Goal: Task Accomplishment & Management: Manage account settings

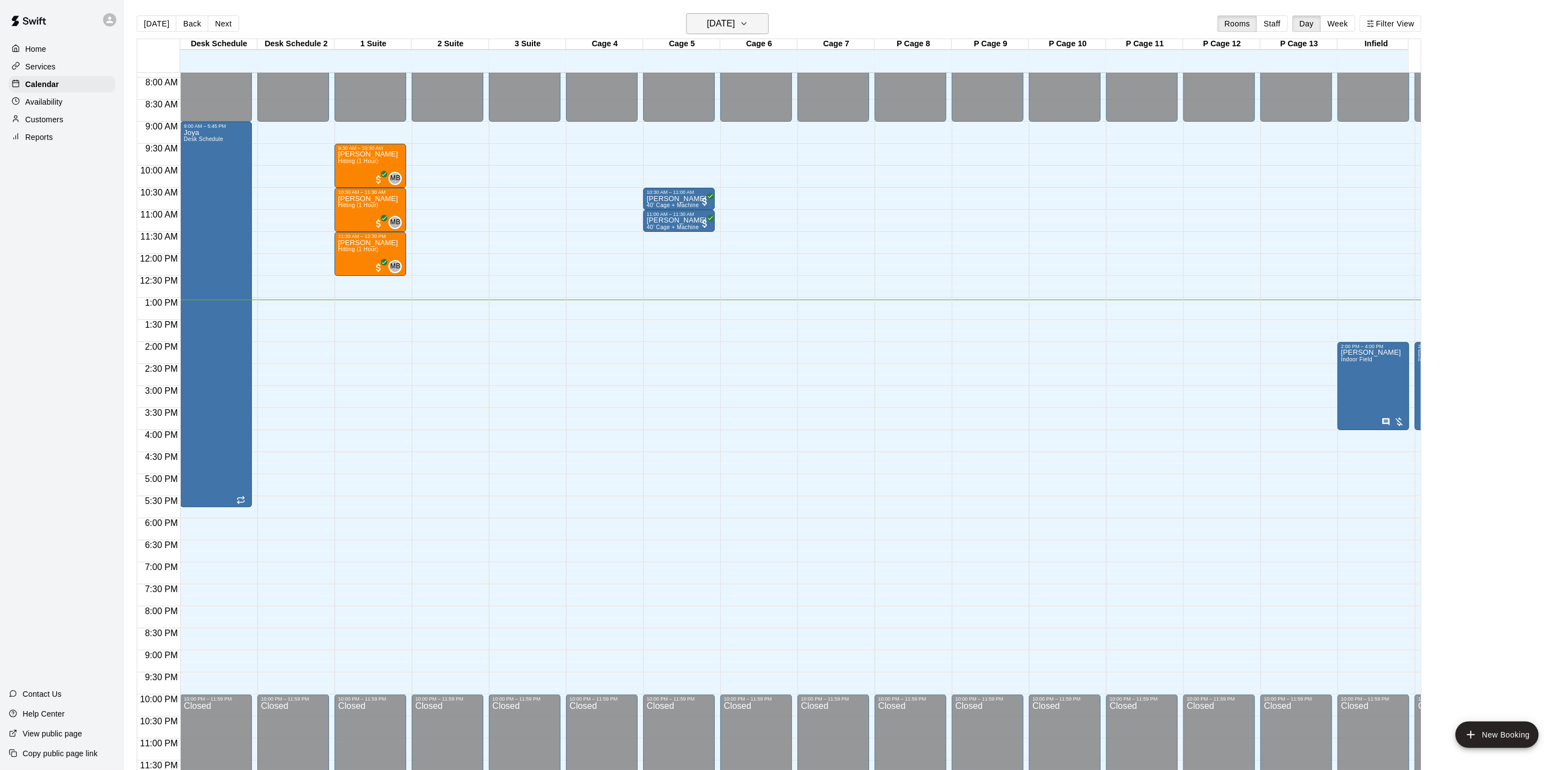
click at [756, 21] on button "[DATE]" at bounding box center [728, 24] width 83 height 21
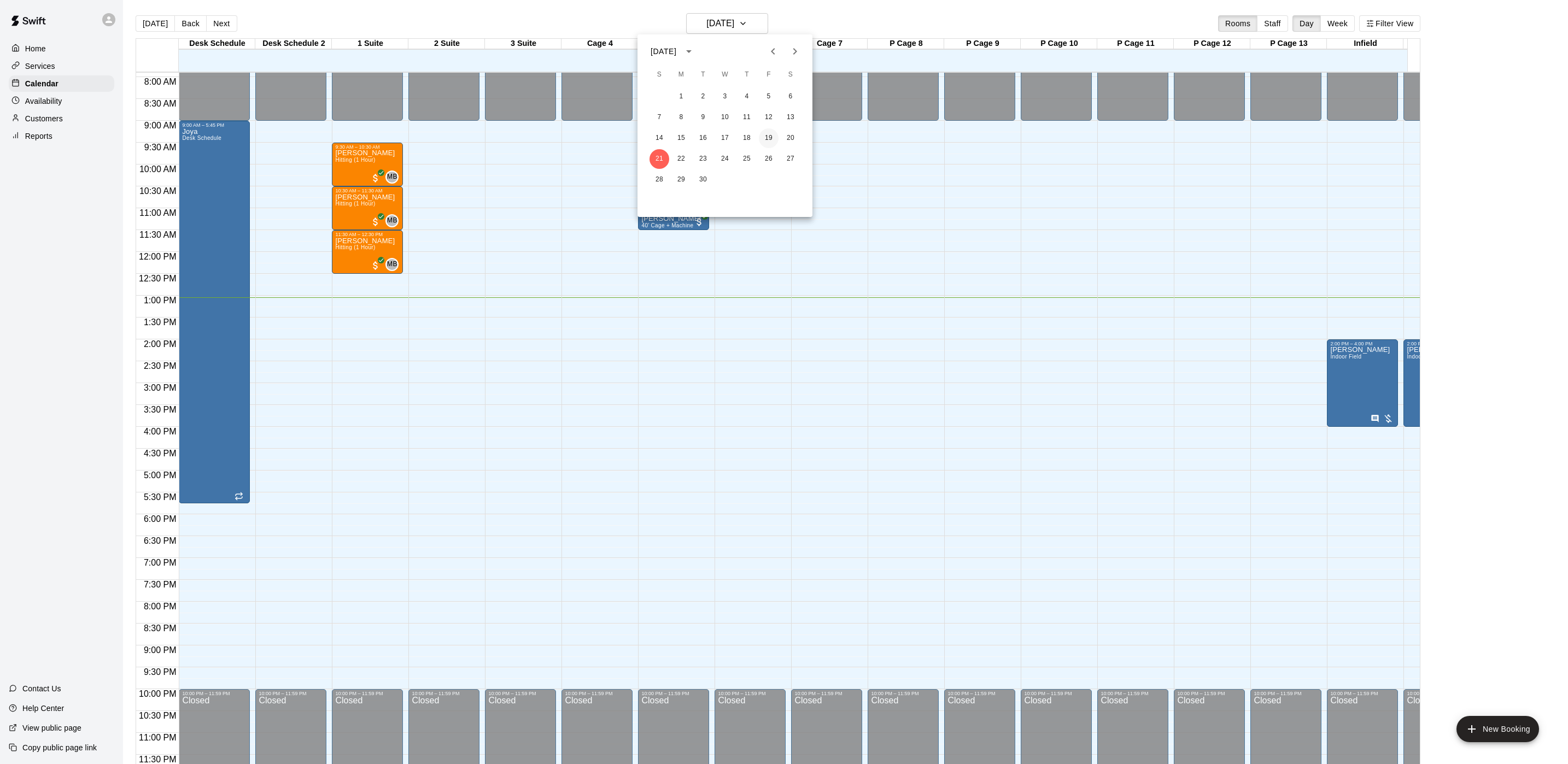
click at [775, 139] on button "19" at bounding box center [768, 138] width 20 height 20
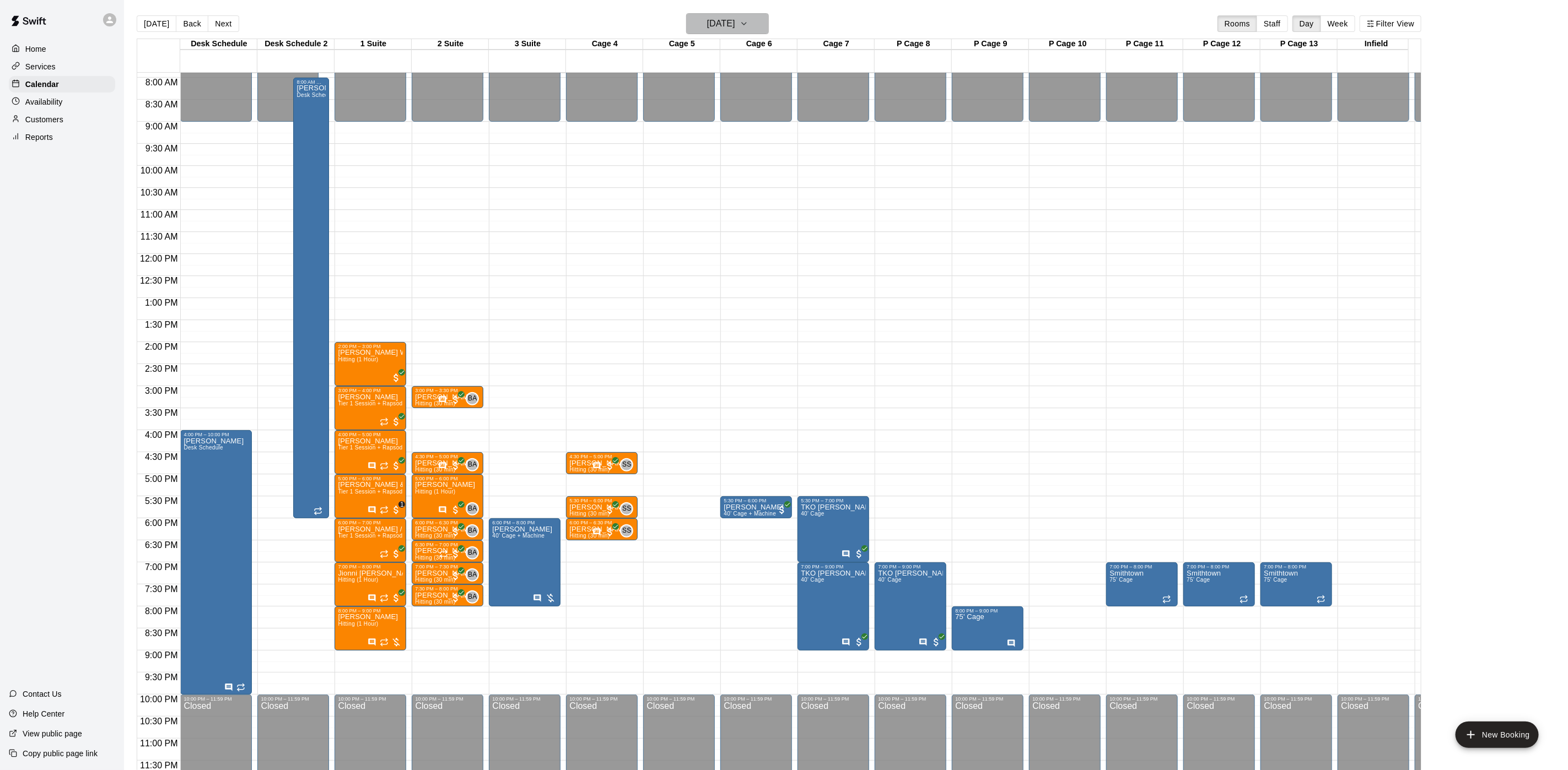
click at [748, 24] on icon "button" at bounding box center [743, 24] width 9 height 13
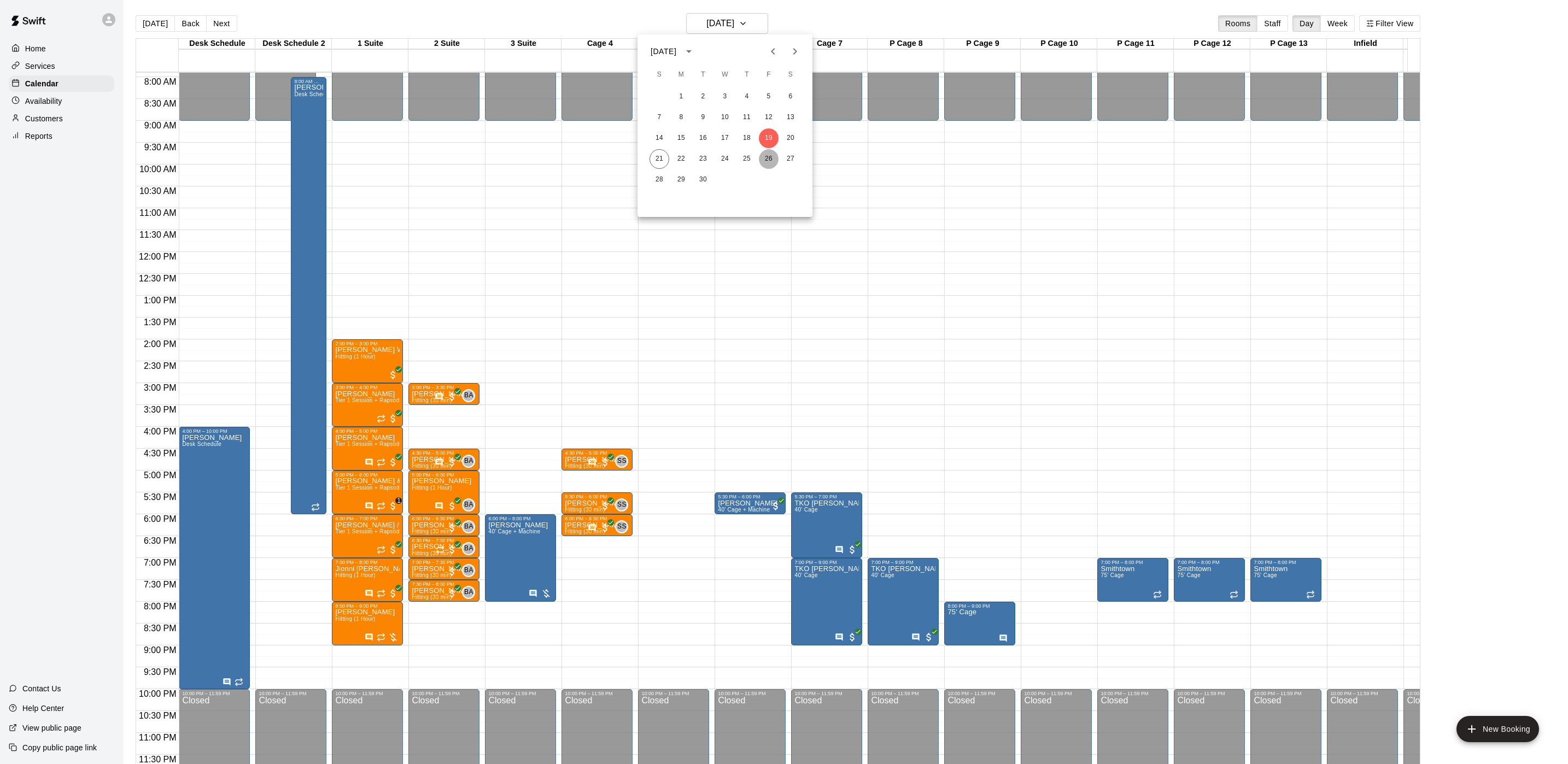
click at [768, 163] on button "26" at bounding box center [768, 159] width 20 height 20
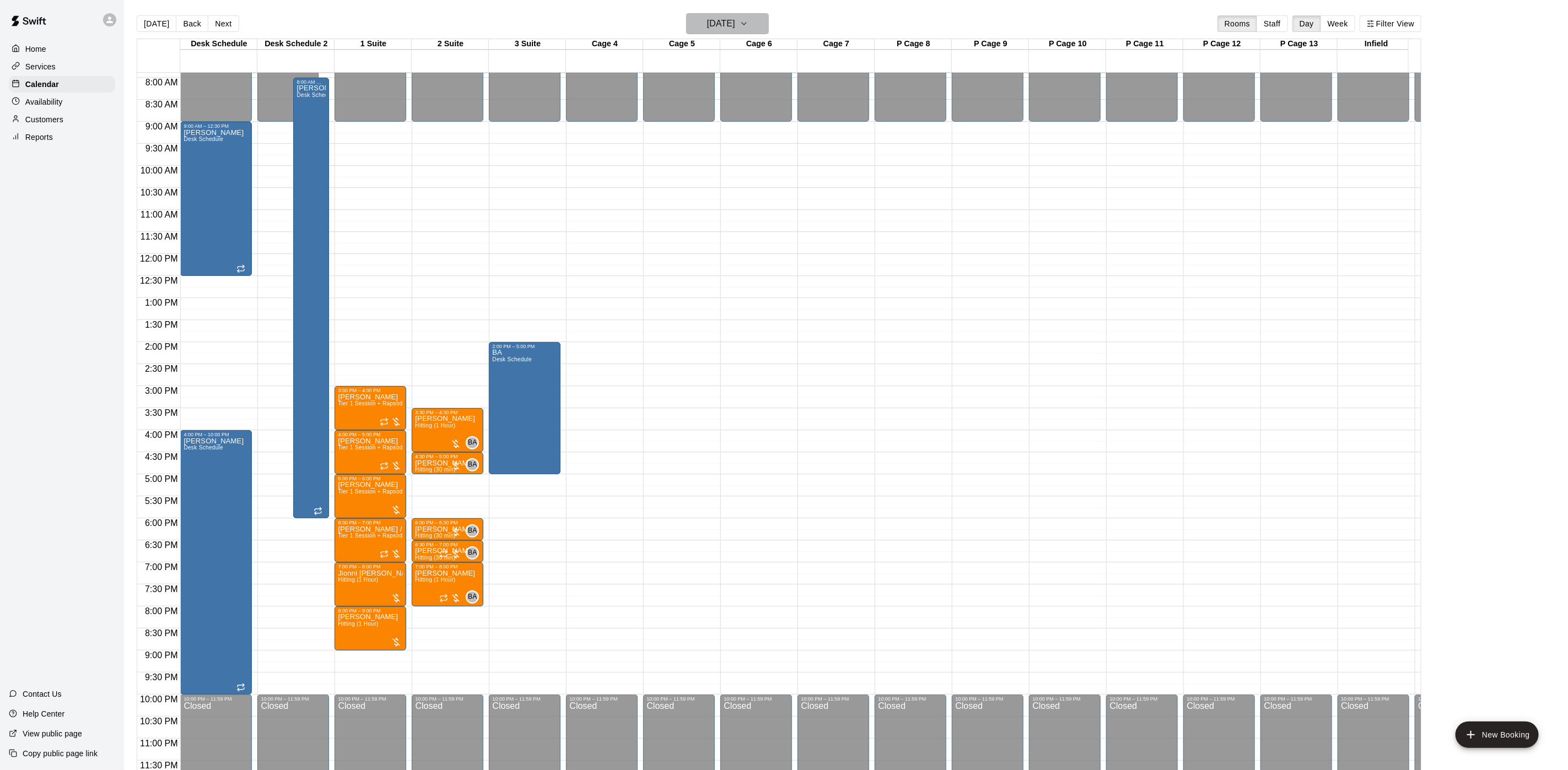
click at [767, 13] on button "[DATE]" at bounding box center [728, 24] width 83 height 21
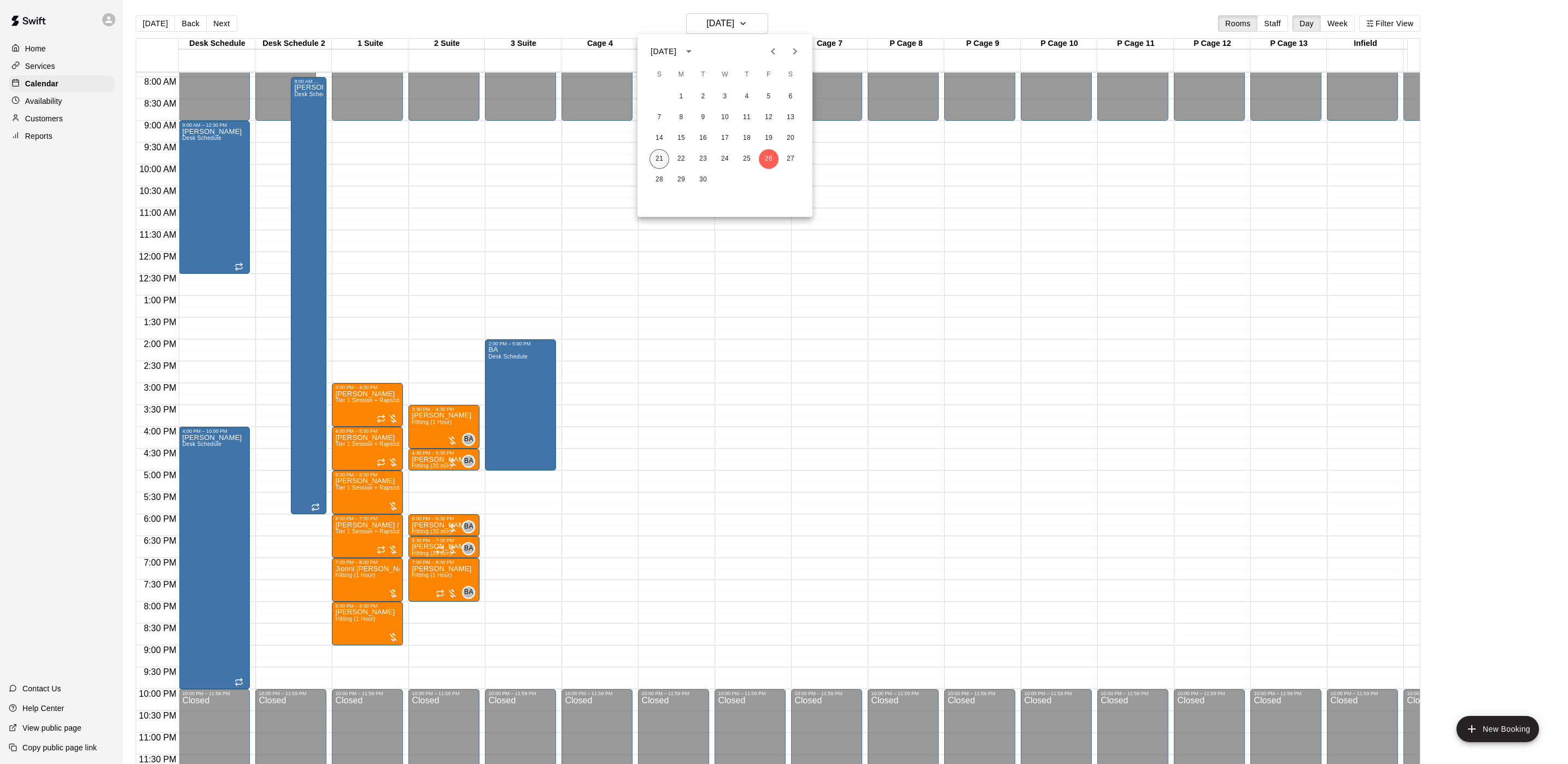
click at [661, 166] on button "21" at bounding box center [659, 159] width 20 height 20
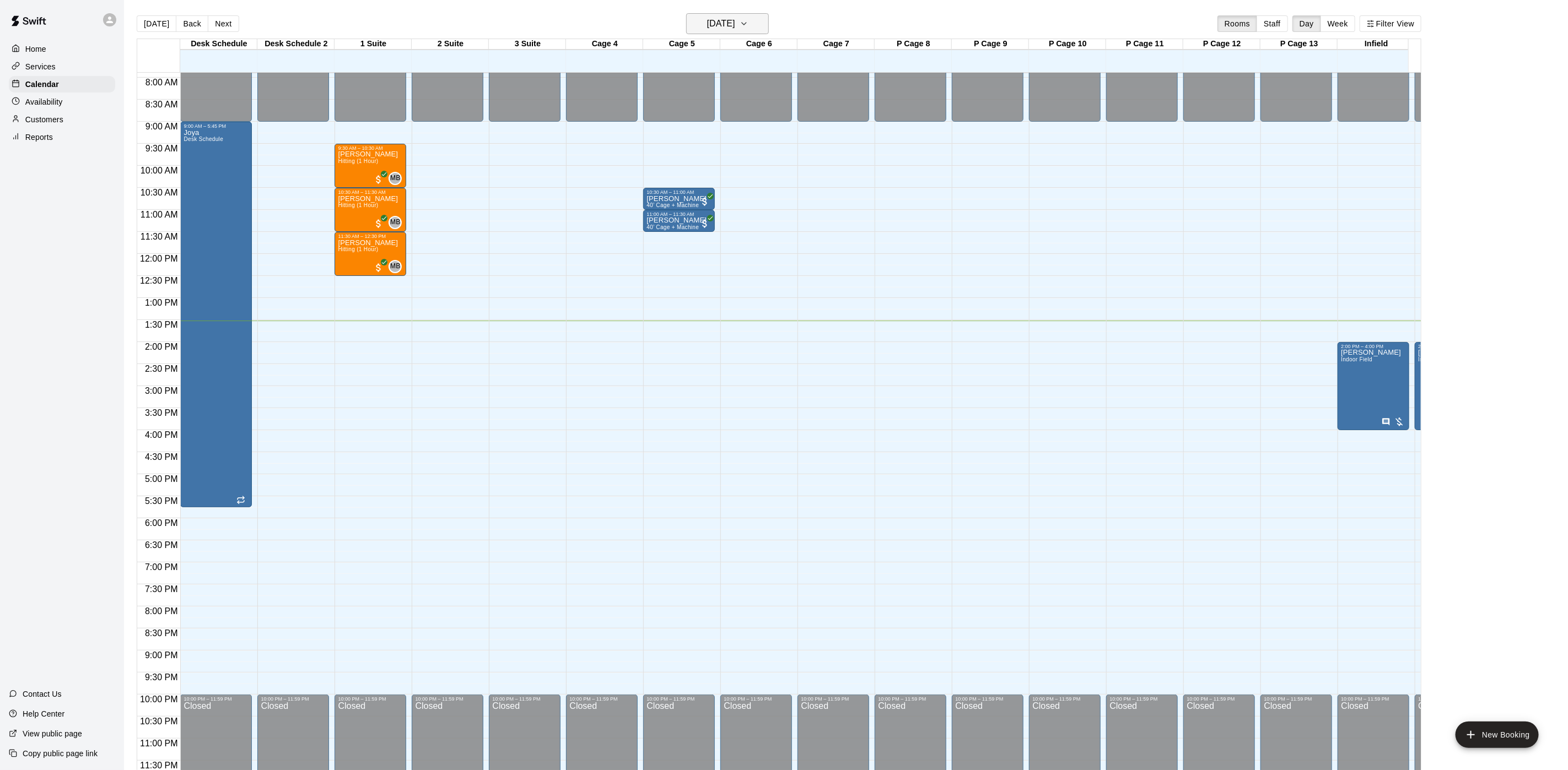
click at [735, 17] on h6 "[DATE]" at bounding box center [721, 24] width 28 height 16
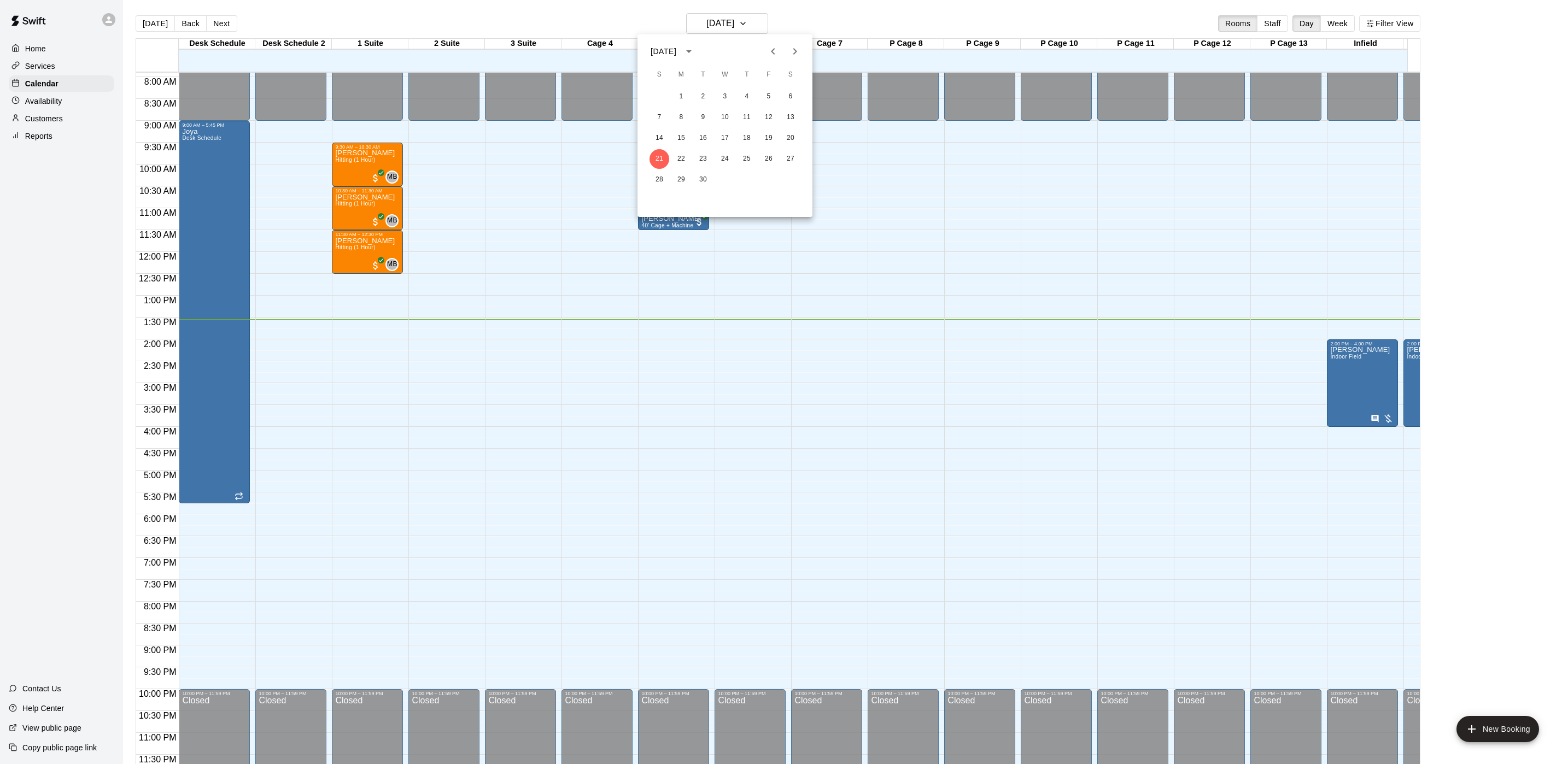
click at [673, 166] on div "21 22 23 24 25 26 27" at bounding box center [724, 159] width 175 height 20
click at [676, 164] on button "22" at bounding box center [681, 159] width 20 height 20
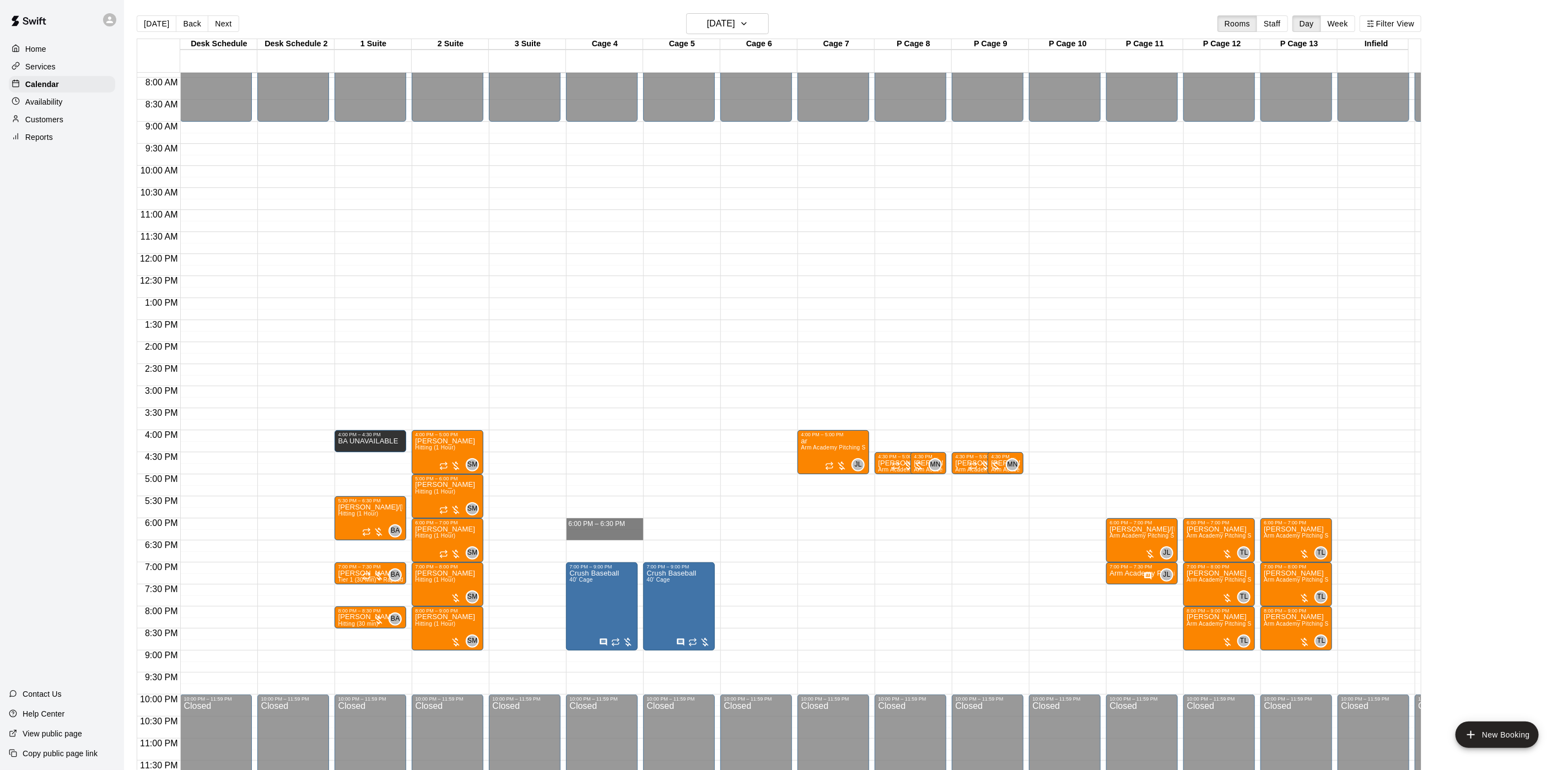
drag, startPoint x: 608, startPoint y: 510, endPoint x: 610, endPoint y: 518, distance: 8.2
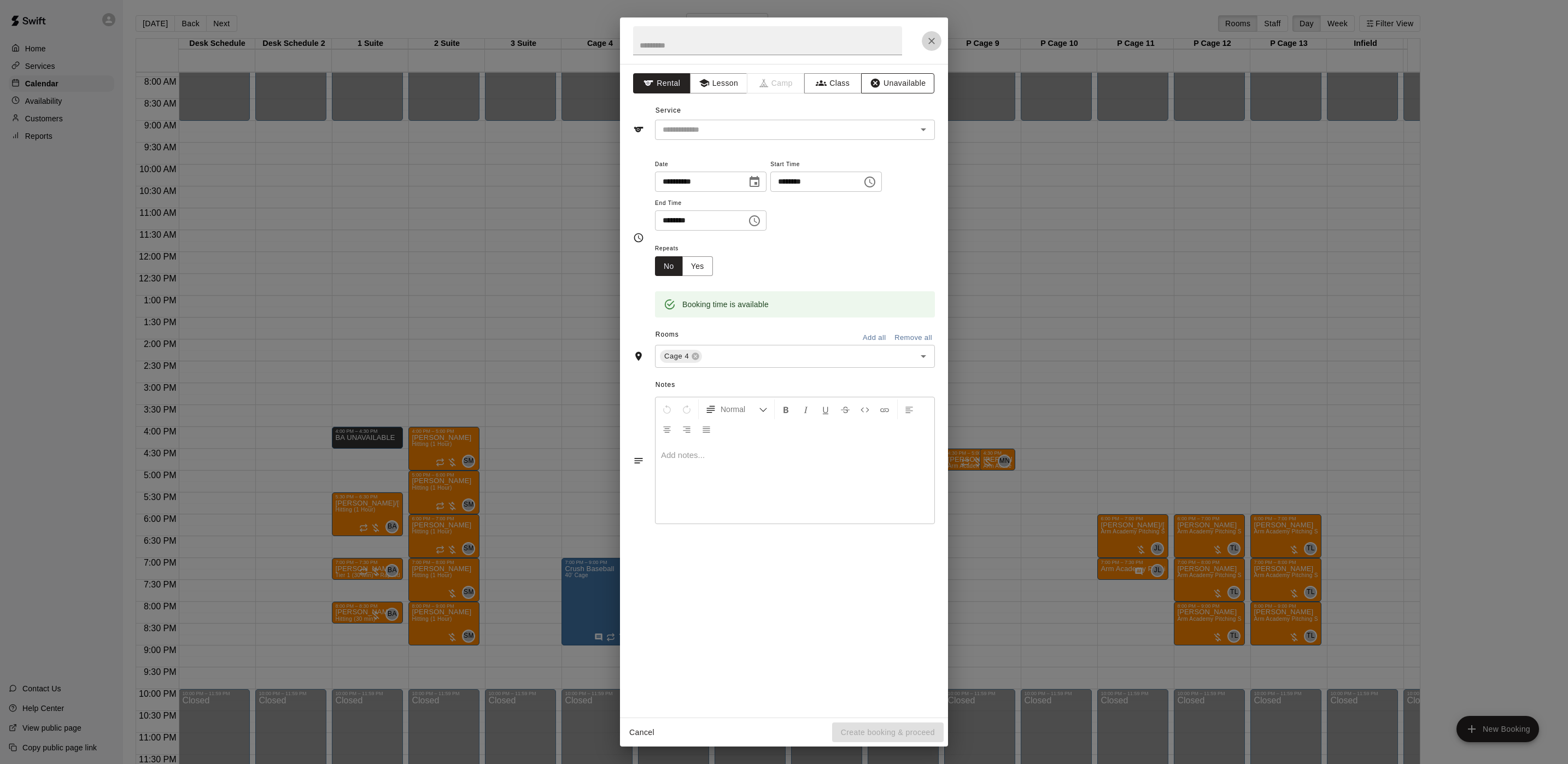
drag, startPoint x: 925, startPoint y: 39, endPoint x: 899, endPoint y: 81, distance: 49.4
click at [927, 39] on icon "Close" at bounding box center [932, 41] width 11 height 11
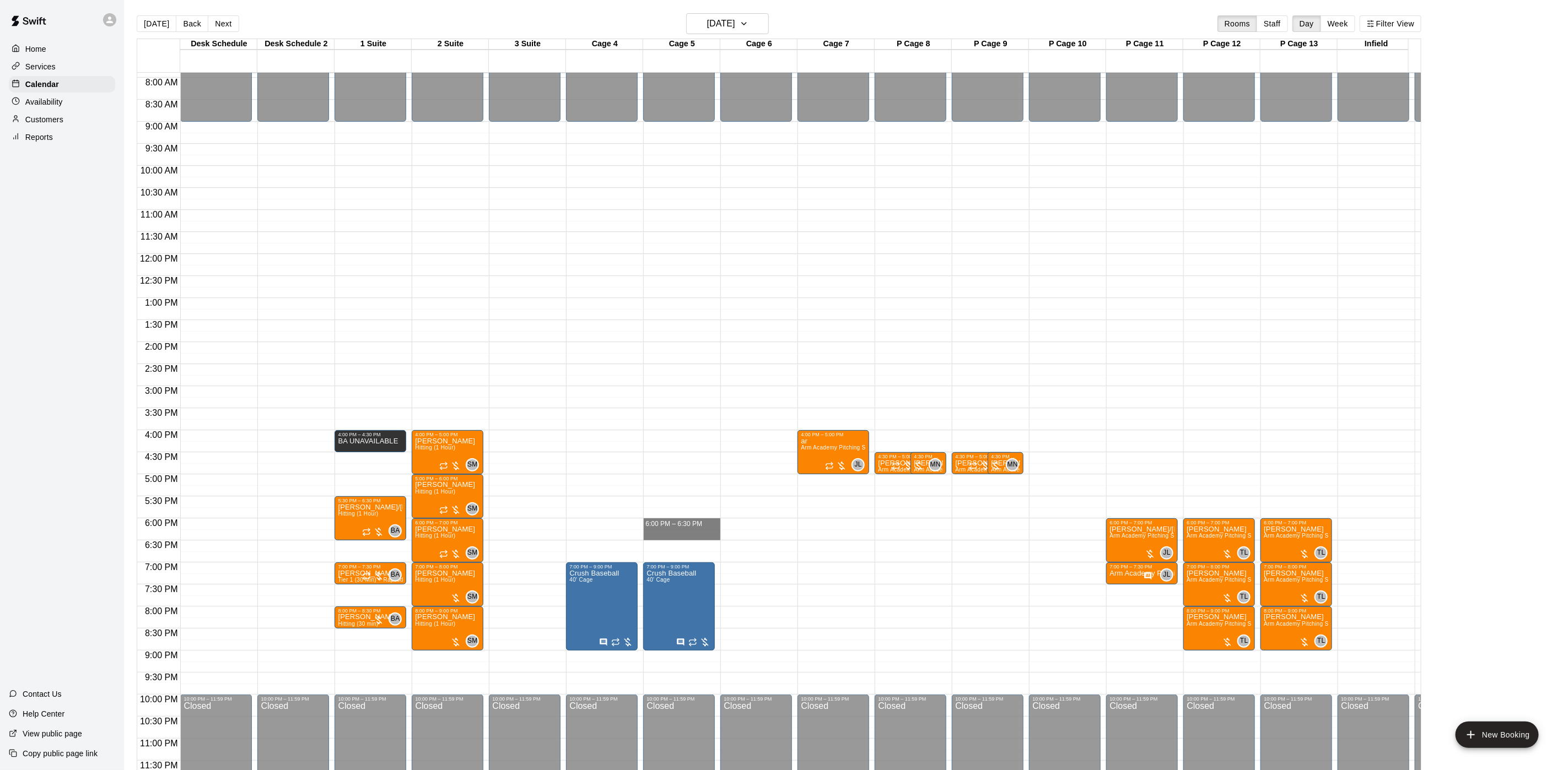
drag, startPoint x: 673, startPoint y: 509, endPoint x: 673, endPoint y: 525, distance: 16.0
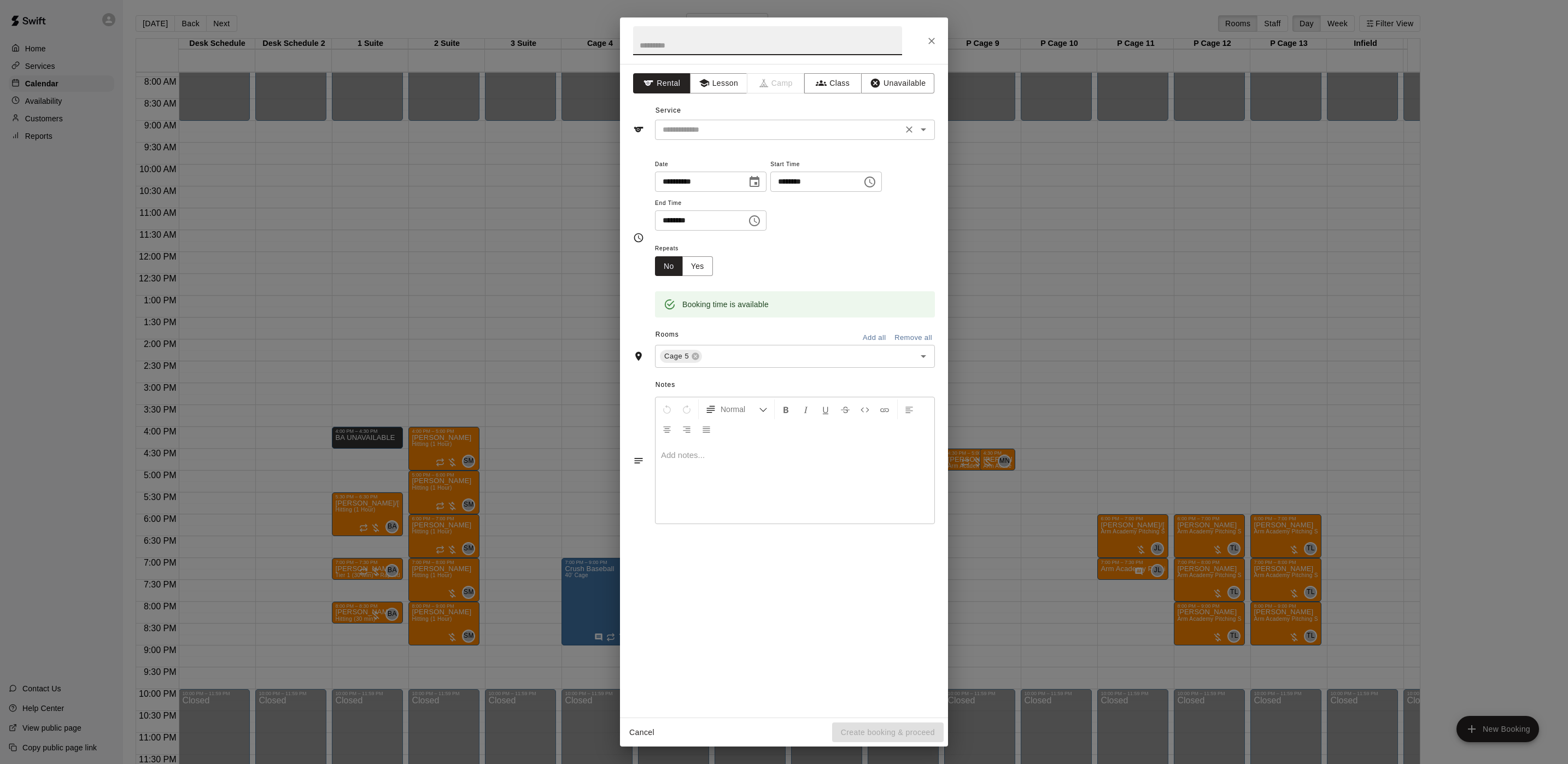
click at [762, 126] on input "text" at bounding box center [779, 129] width 241 height 13
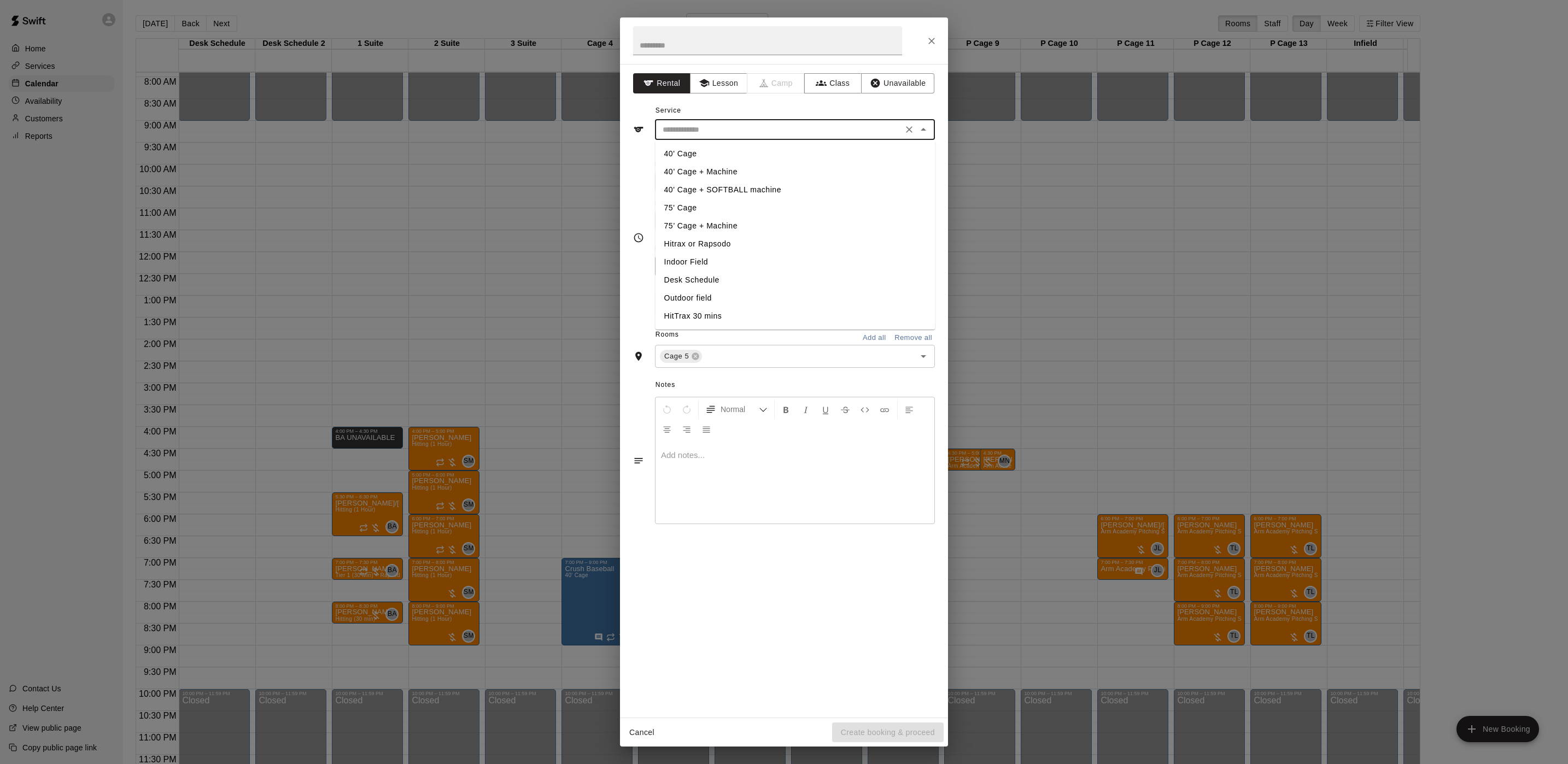
click at [774, 171] on li "40’ Cage + Machine" at bounding box center [795, 171] width 280 height 18
type input "**********"
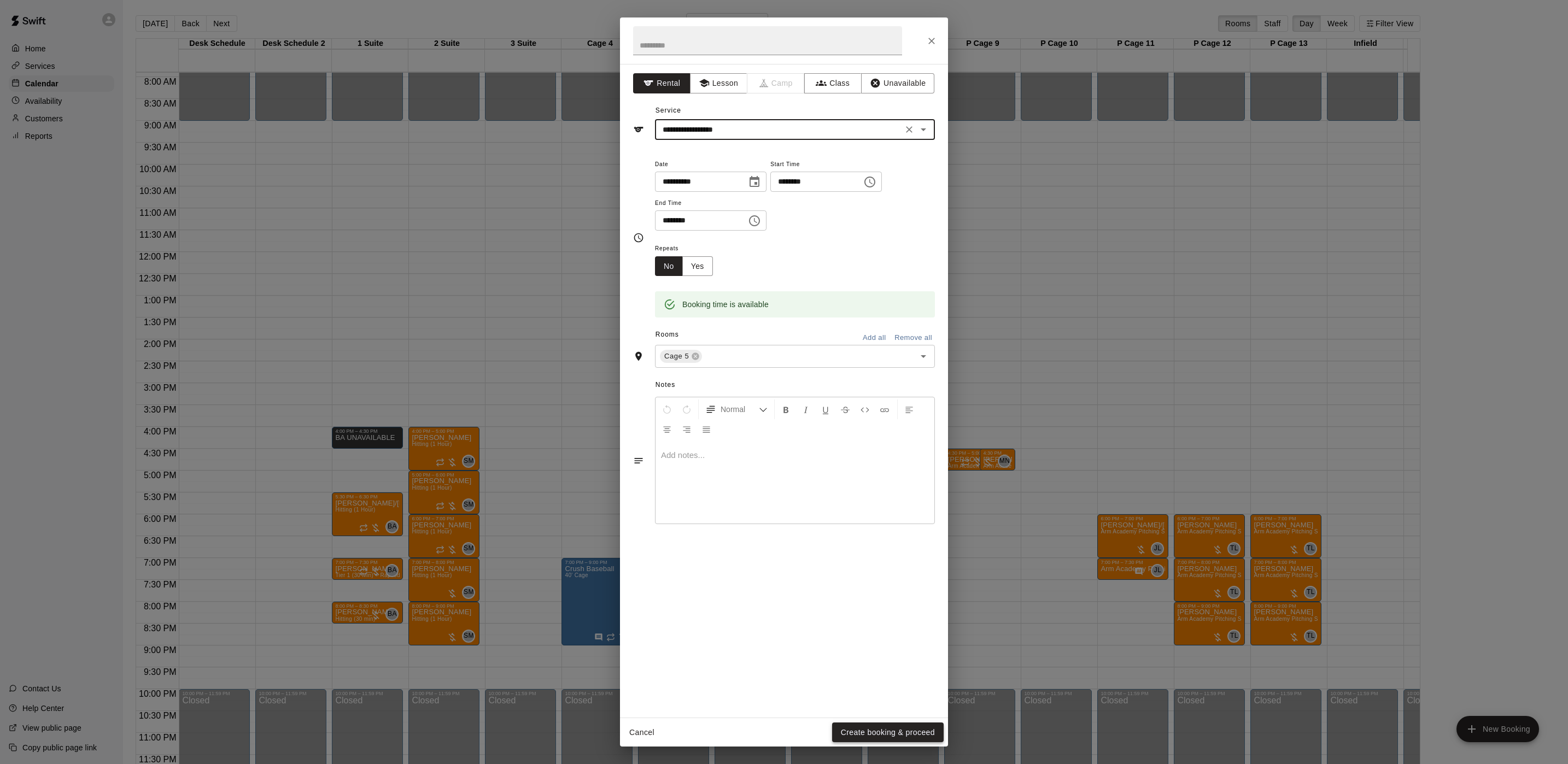
click at [896, 732] on button "Create booking & proceed" at bounding box center [888, 733] width 111 height 20
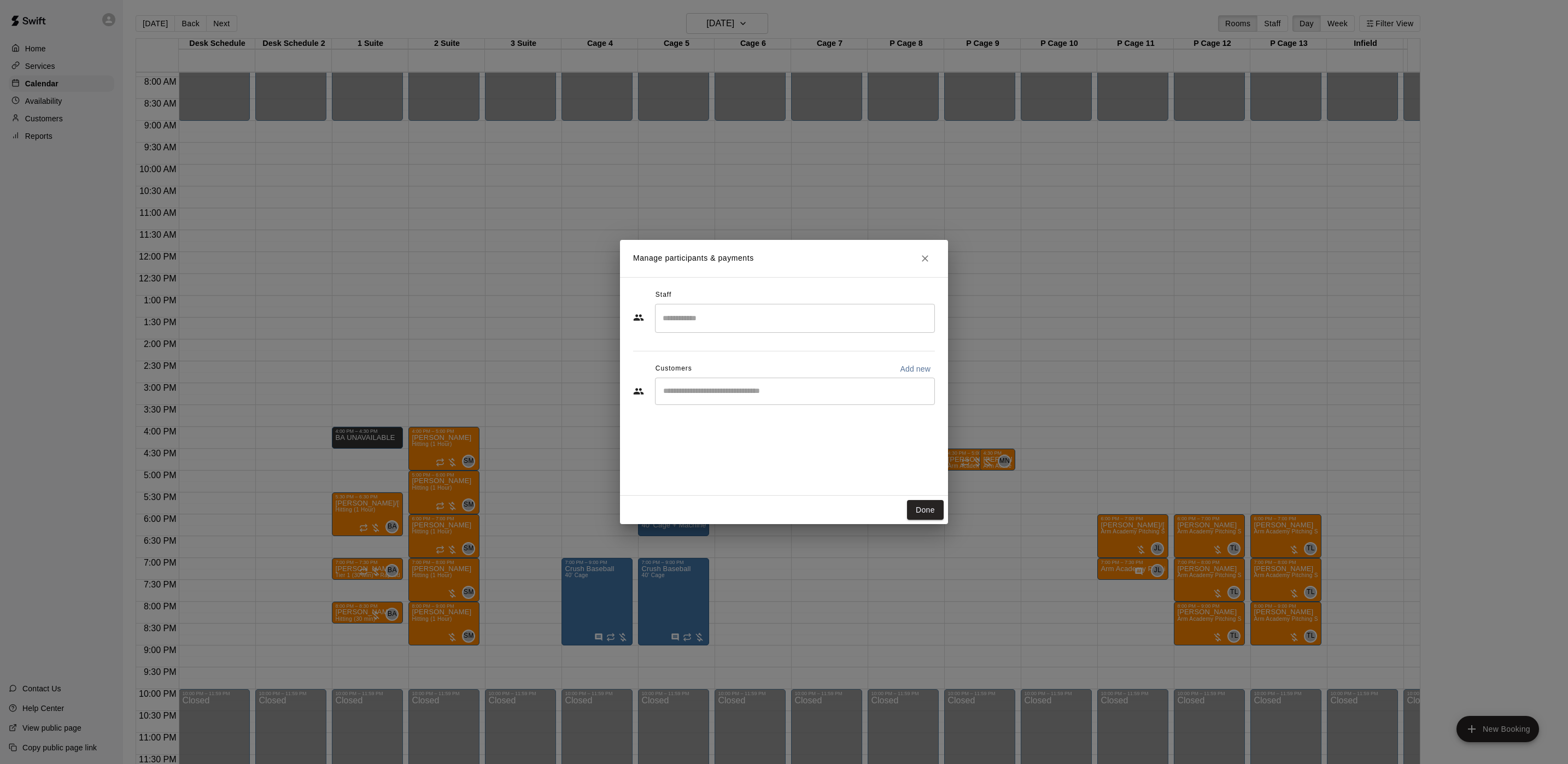
click at [759, 402] on div "​" at bounding box center [795, 391] width 280 height 27
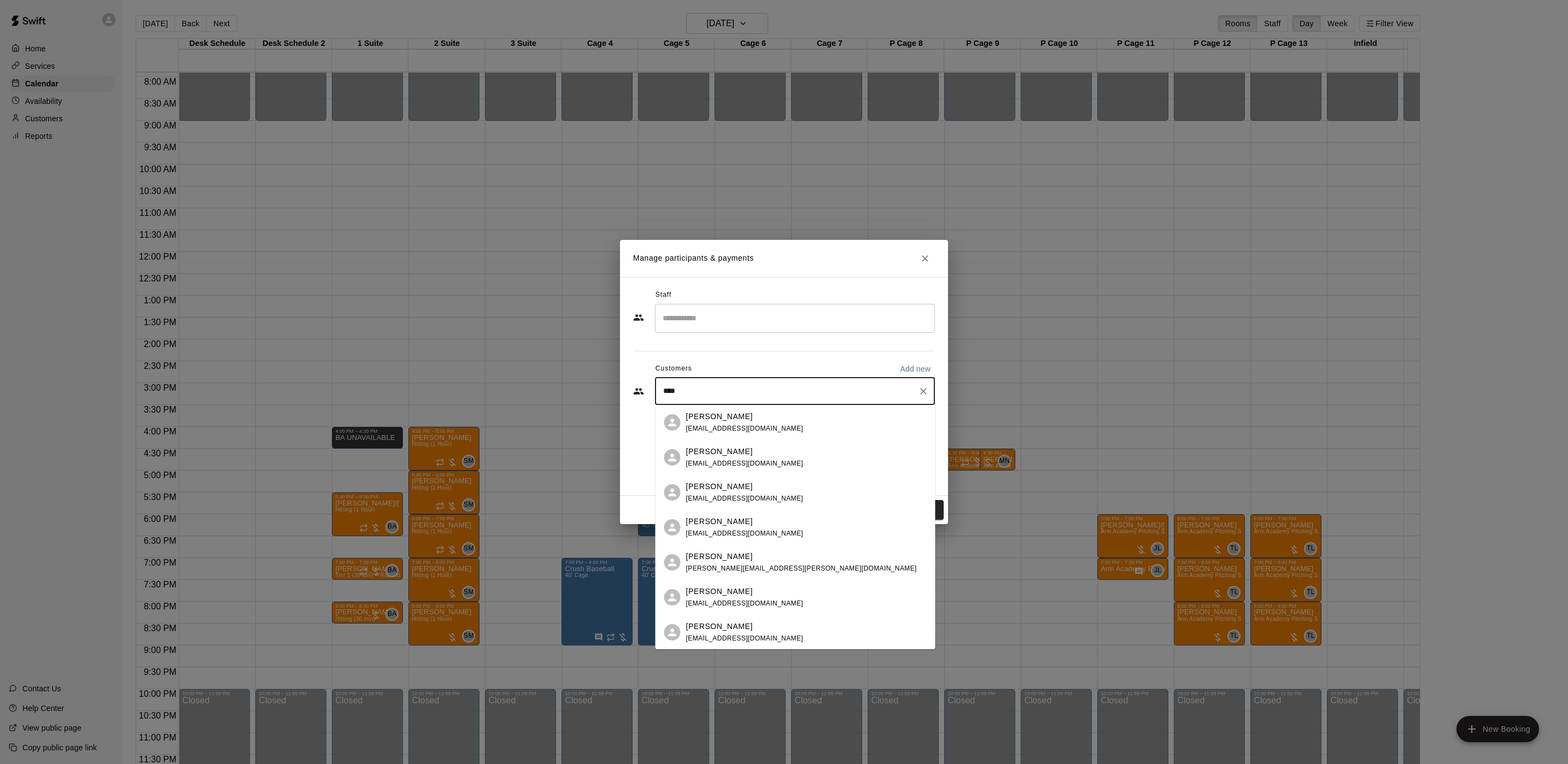
type input "****"
click at [783, 481] on div "[PERSON_NAME] [EMAIL_ADDRESS][DOMAIN_NAME]" at bounding box center [806, 493] width 240 height 23
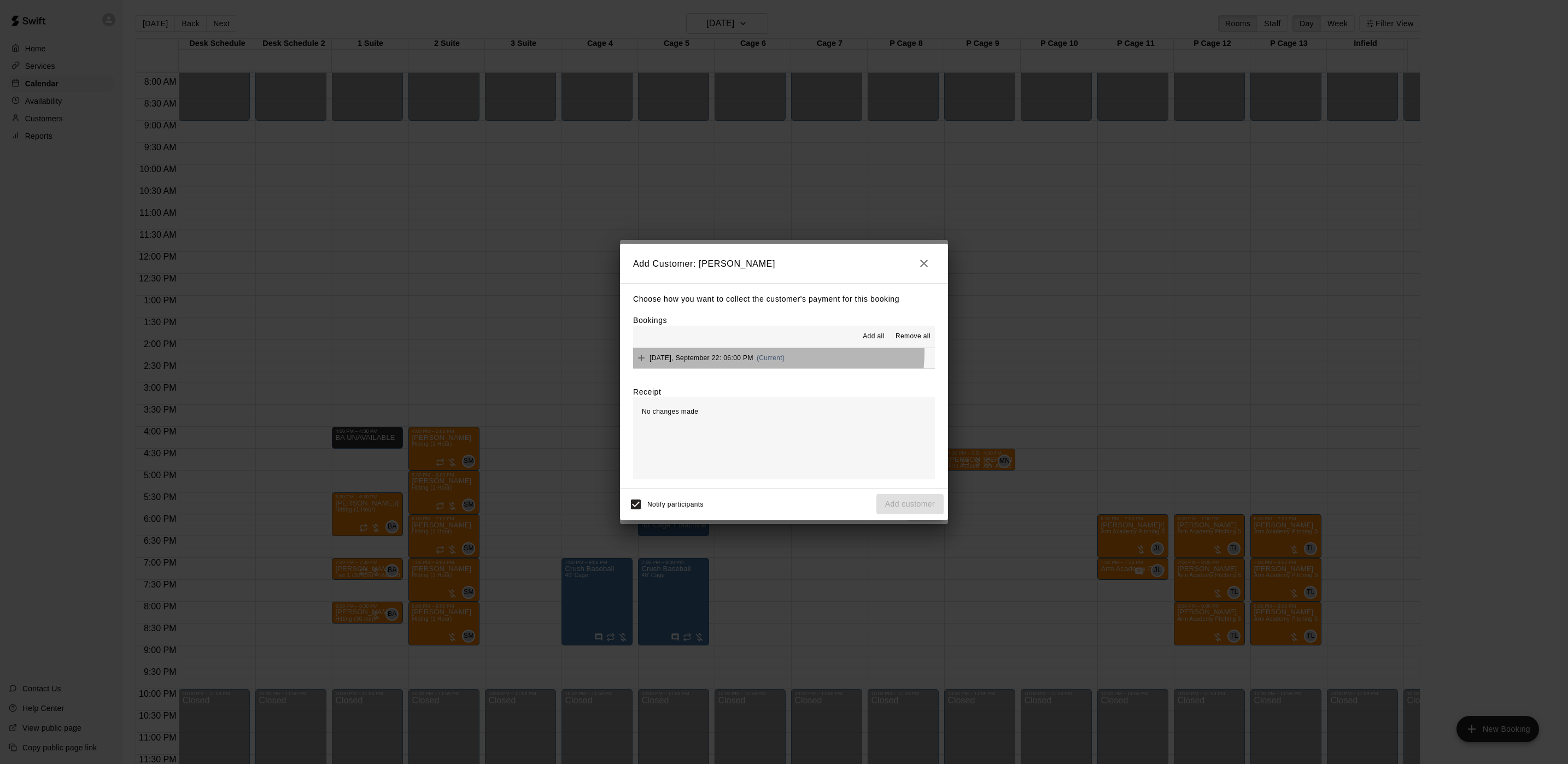
click at [778, 353] on div "[DATE], September 22: 06:00 PM (Current)" at bounding box center [708, 358] width 151 height 16
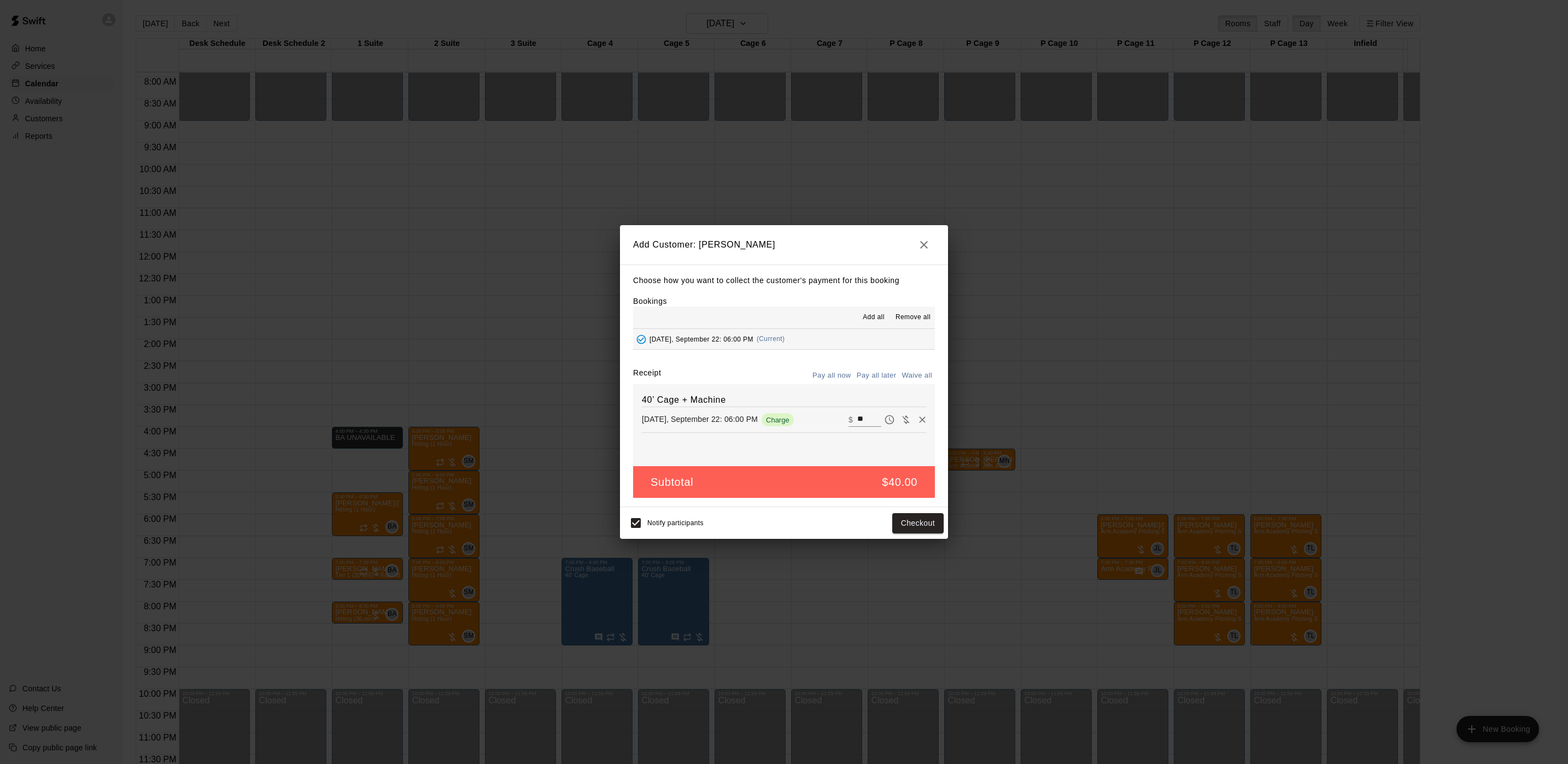
click at [877, 374] on button "Pay all later" at bounding box center [877, 376] width 45 height 17
click at [917, 521] on button "Add customer" at bounding box center [910, 524] width 67 height 20
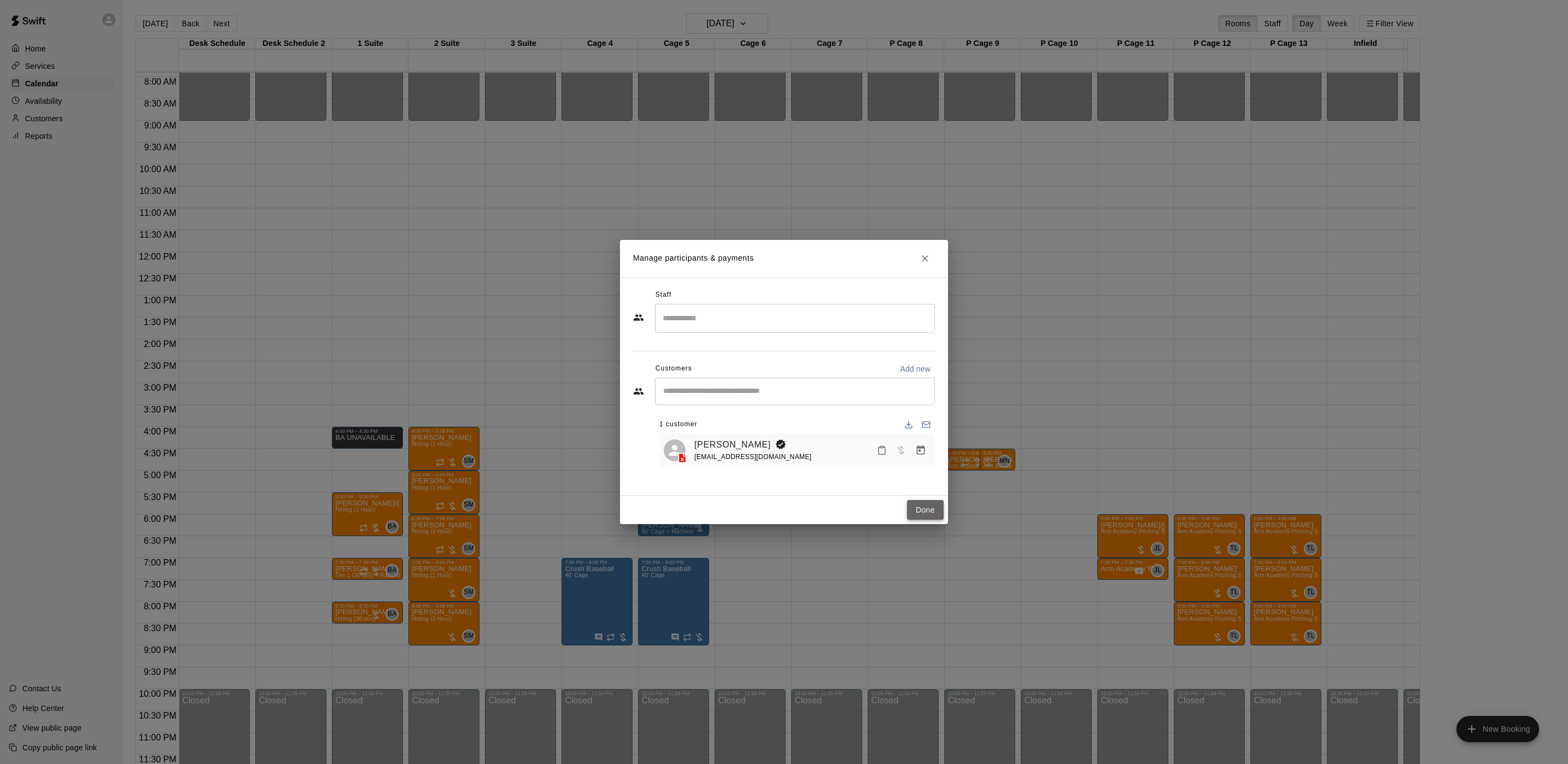
click at [924, 510] on button "Done" at bounding box center [925, 510] width 37 height 20
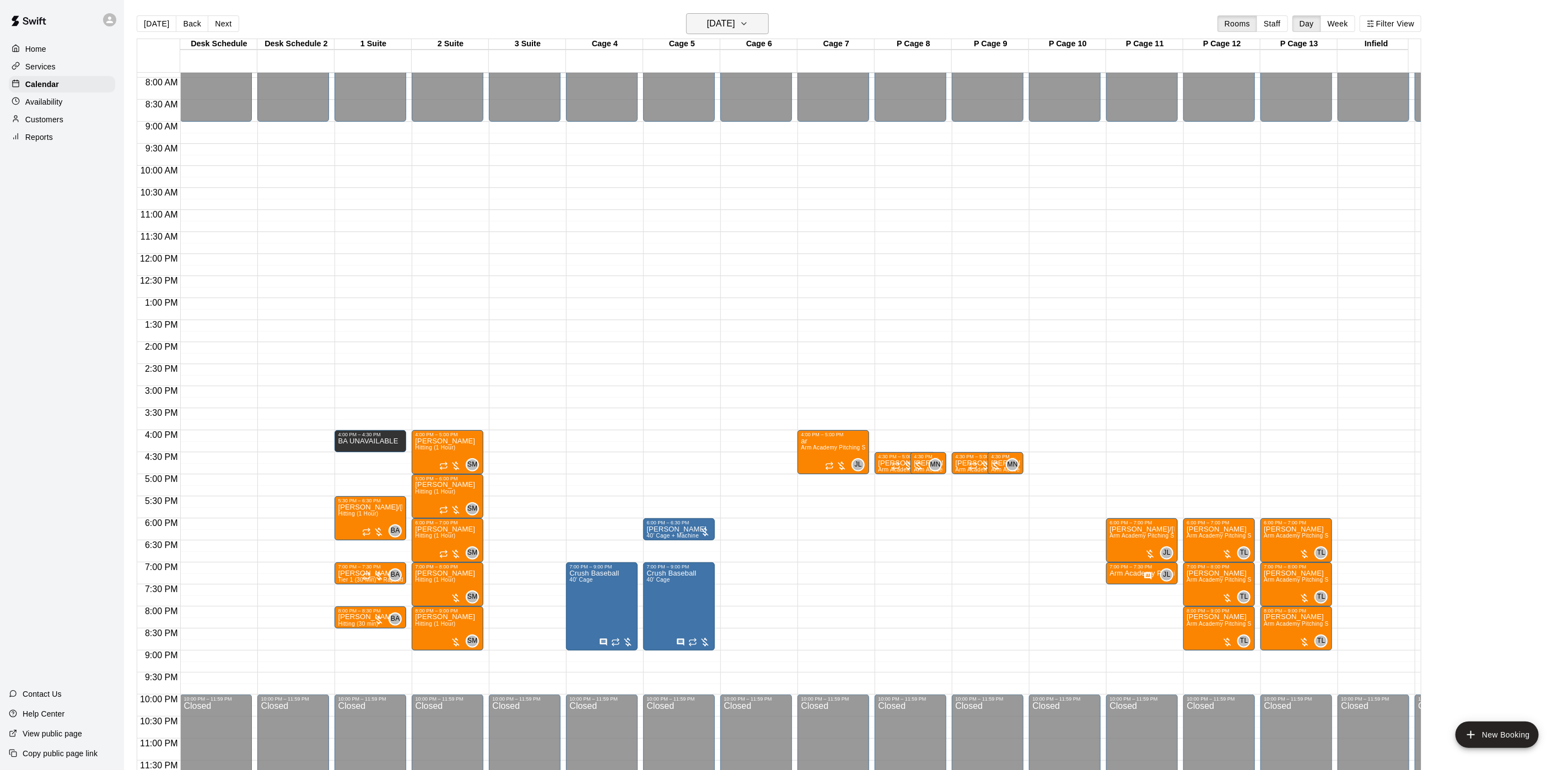
click at [748, 21] on icon "button" at bounding box center [743, 24] width 9 height 13
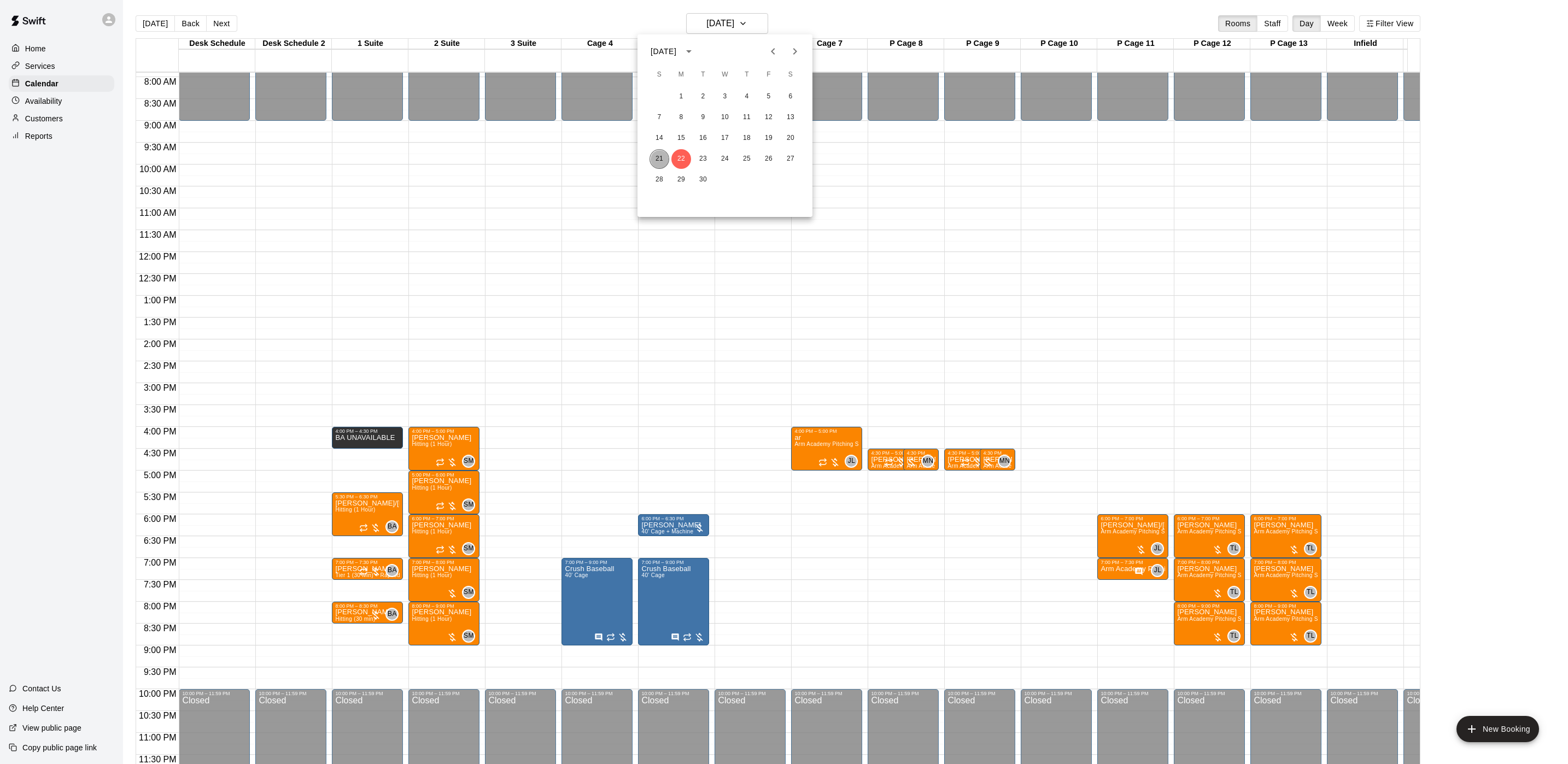
click at [659, 158] on button "21" at bounding box center [659, 159] width 20 height 20
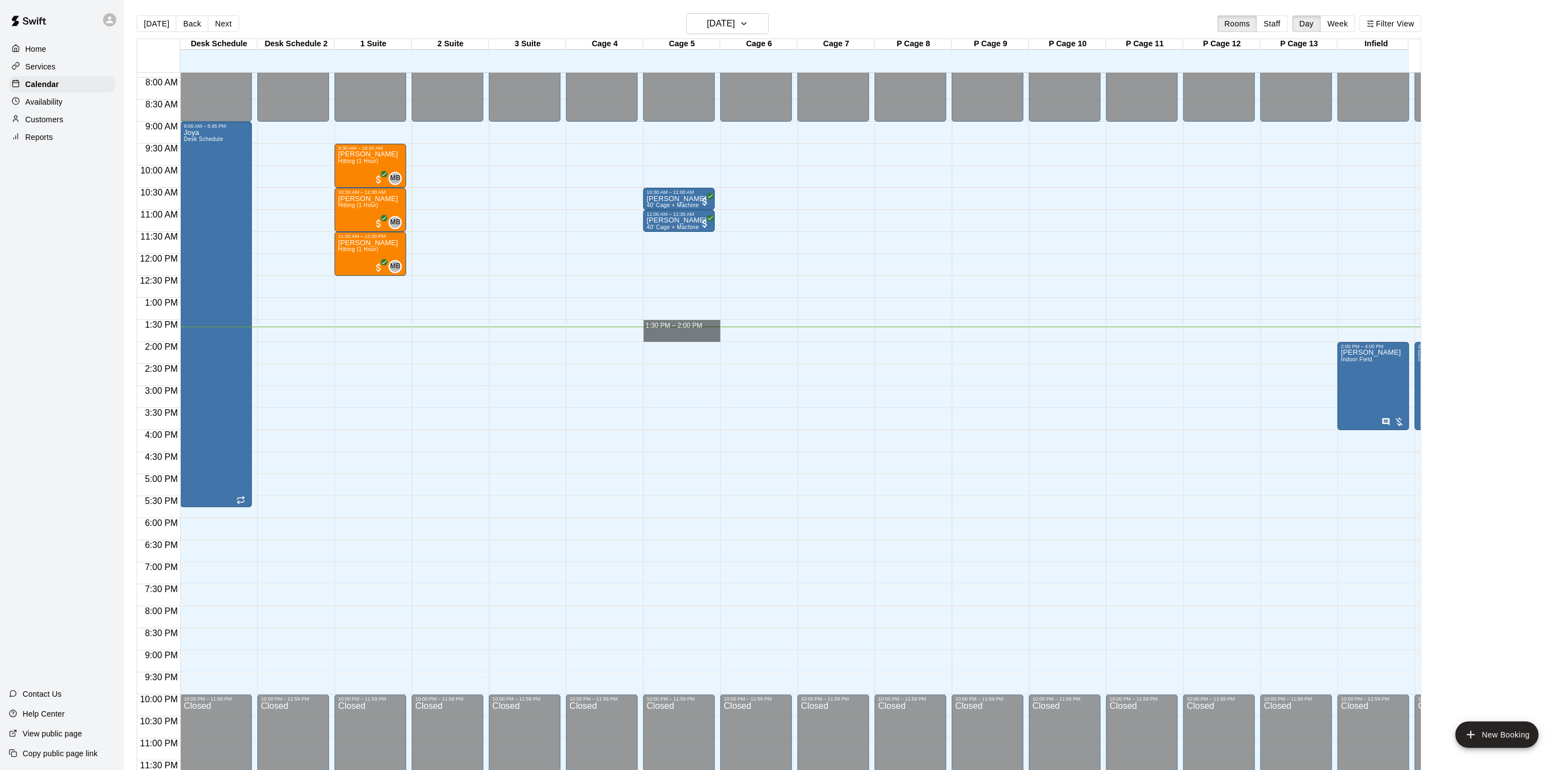
drag, startPoint x: 694, startPoint y: 311, endPoint x: 695, endPoint y: 320, distance: 9.1
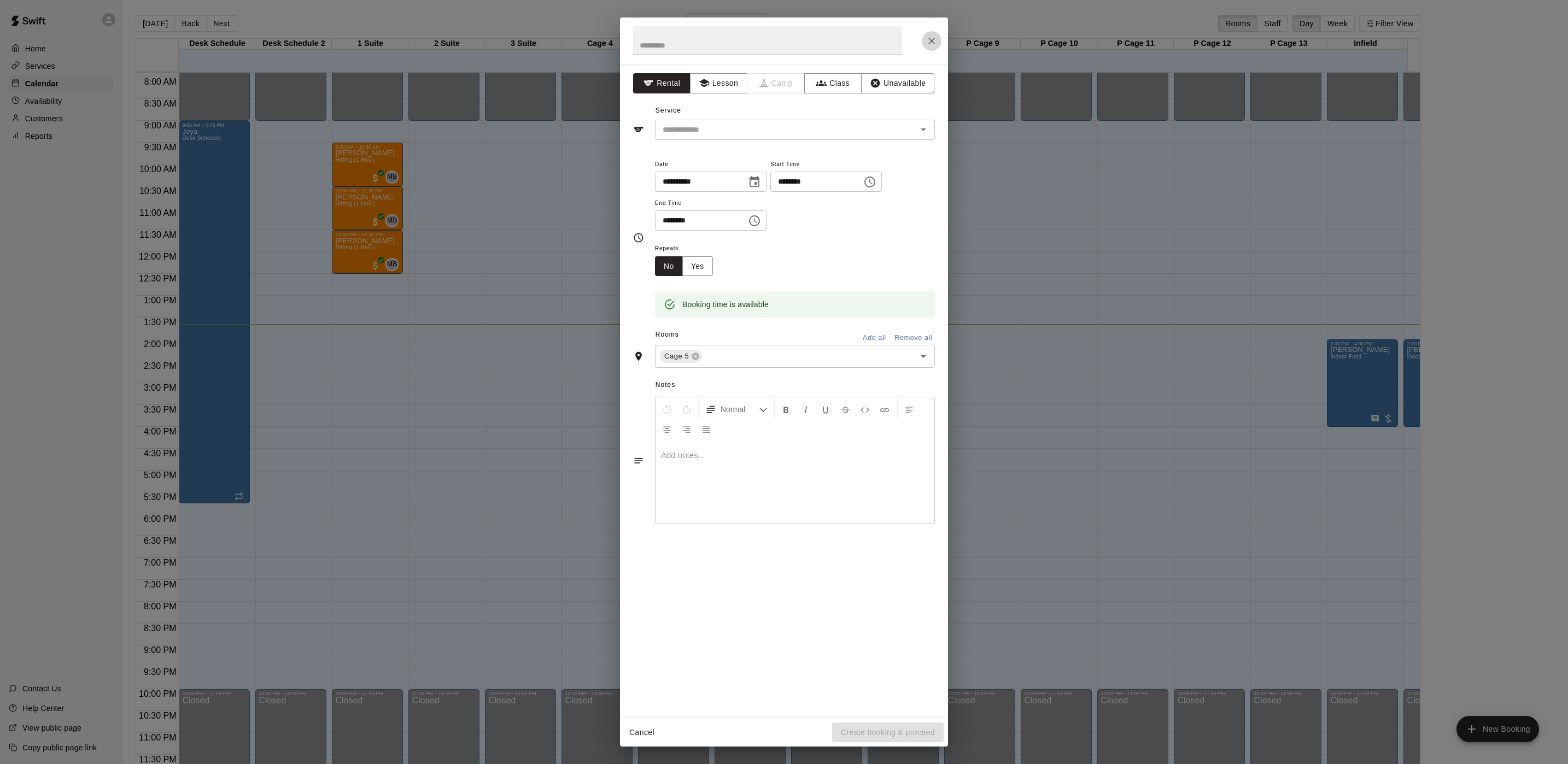
click at [926, 38] on icon "Close" at bounding box center [932, 41] width 11 height 11
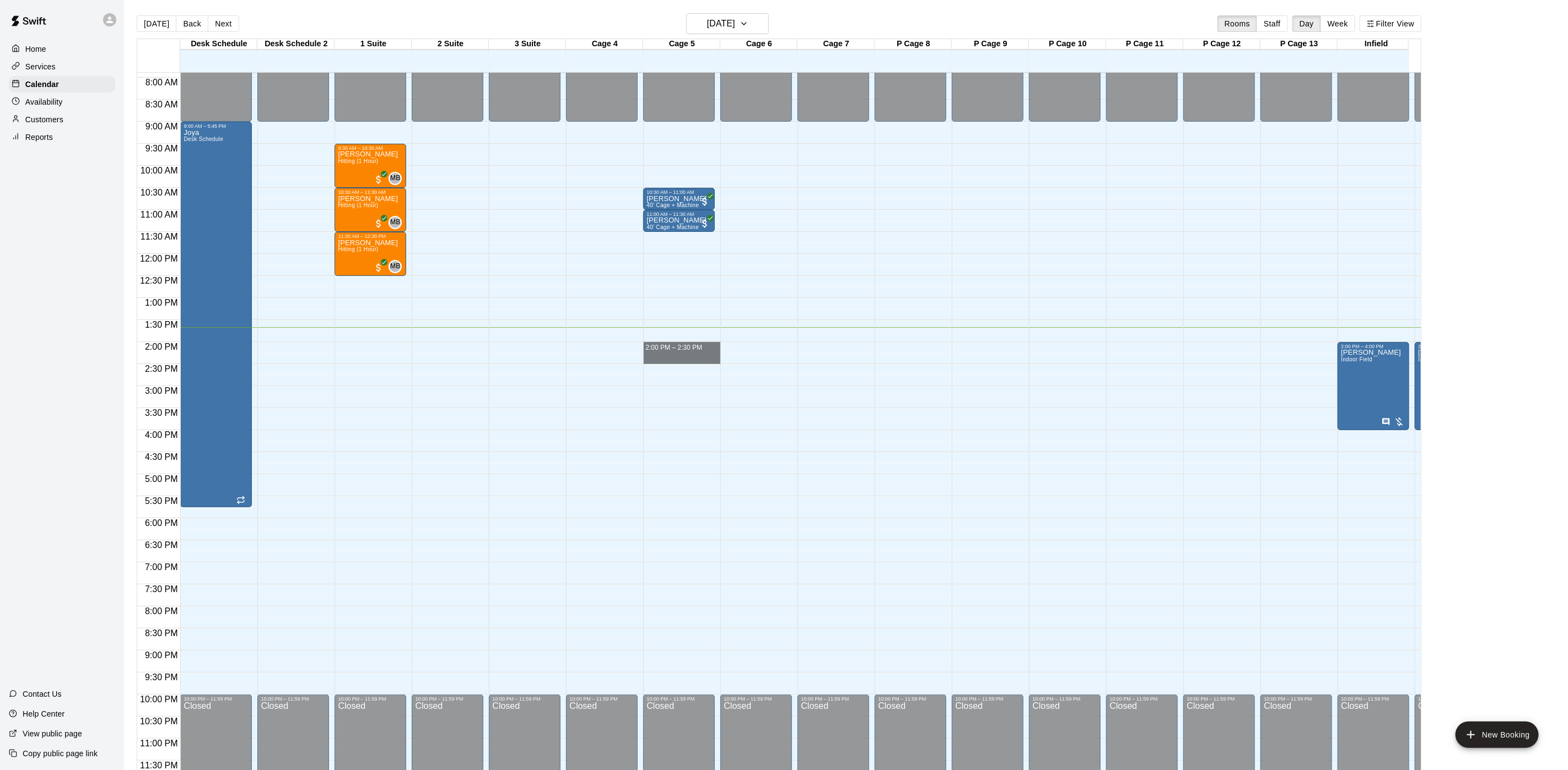
drag, startPoint x: 663, startPoint y: 331, endPoint x: 666, endPoint y: 349, distance: 18.2
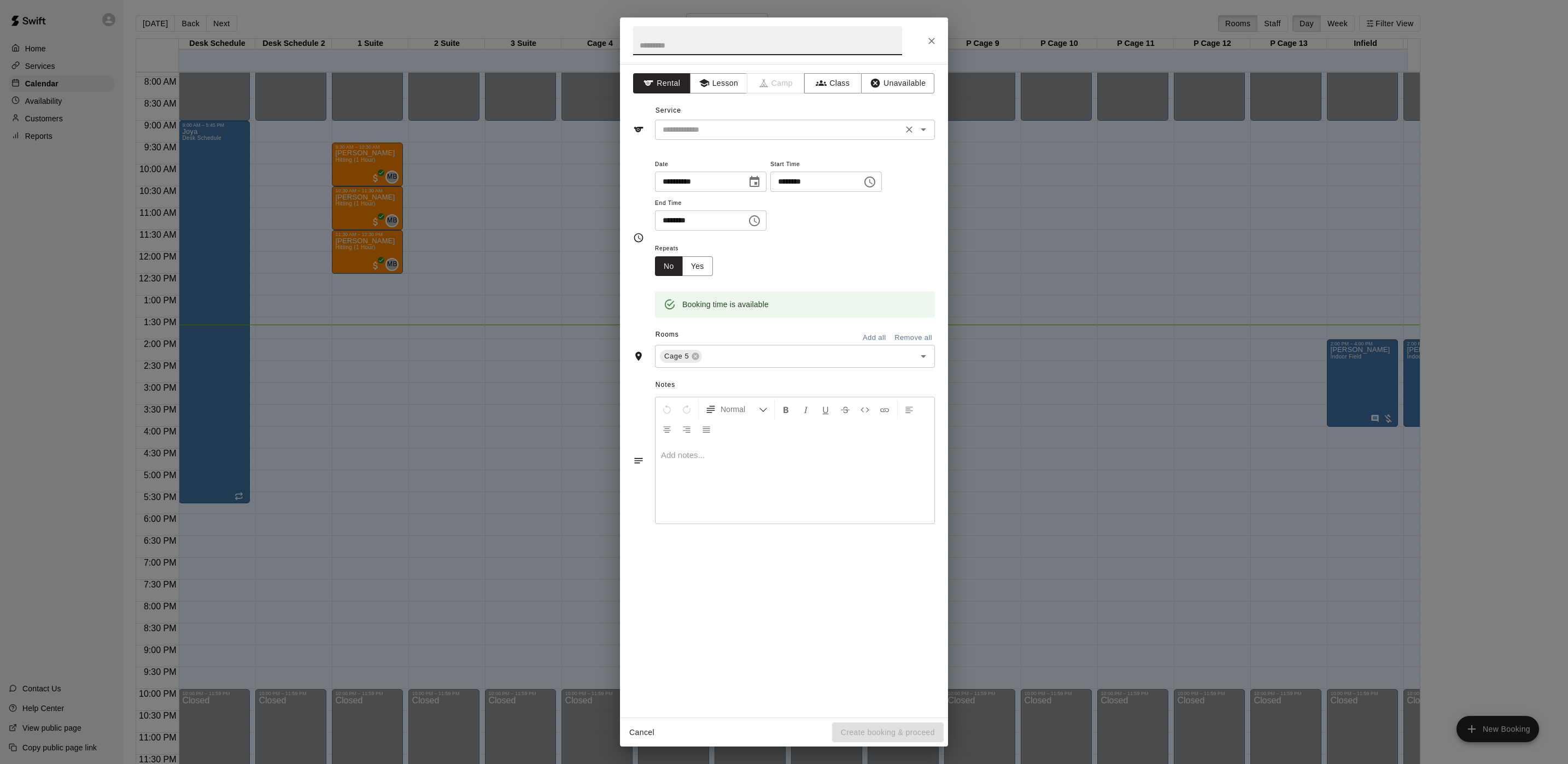
click at [702, 139] on div "​" at bounding box center [795, 130] width 280 height 20
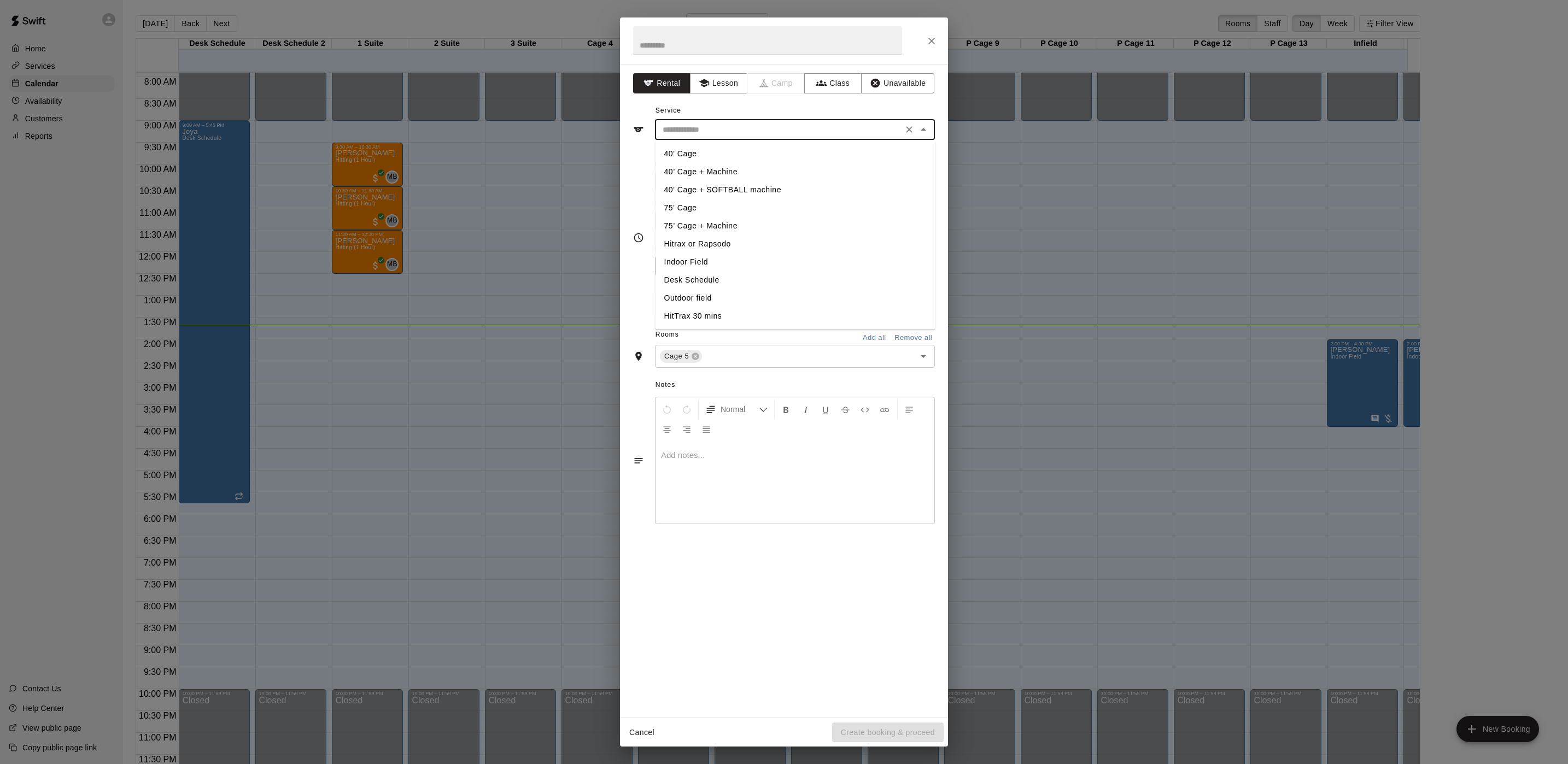
click at [688, 170] on li "40’ Cage + Machine" at bounding box center [795, 171] width 280 height 18
type input "**********"
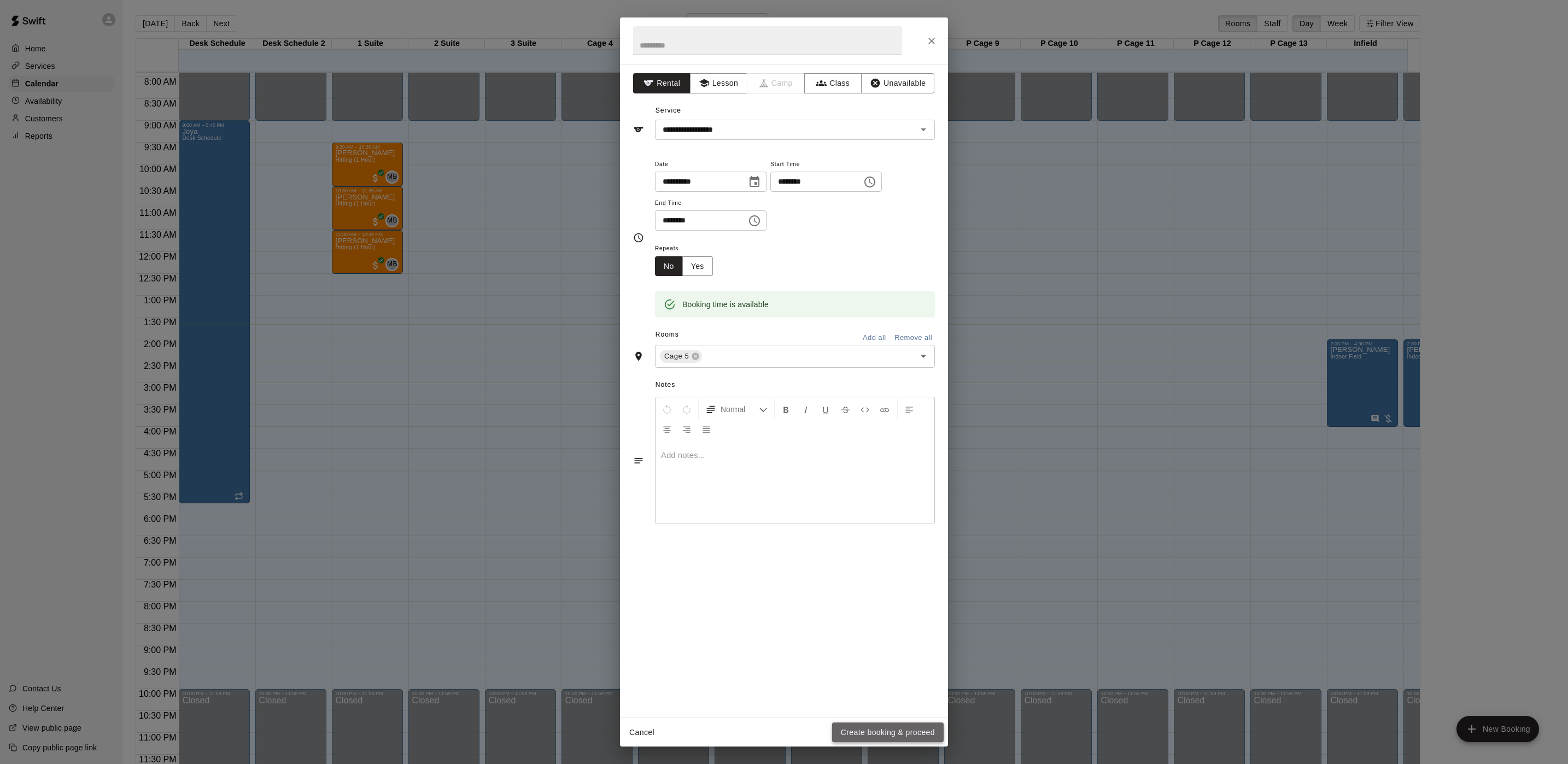
click at [899, 735] on button "Create booking & proceed" at bounding box center [888, 733] width 111 height 20
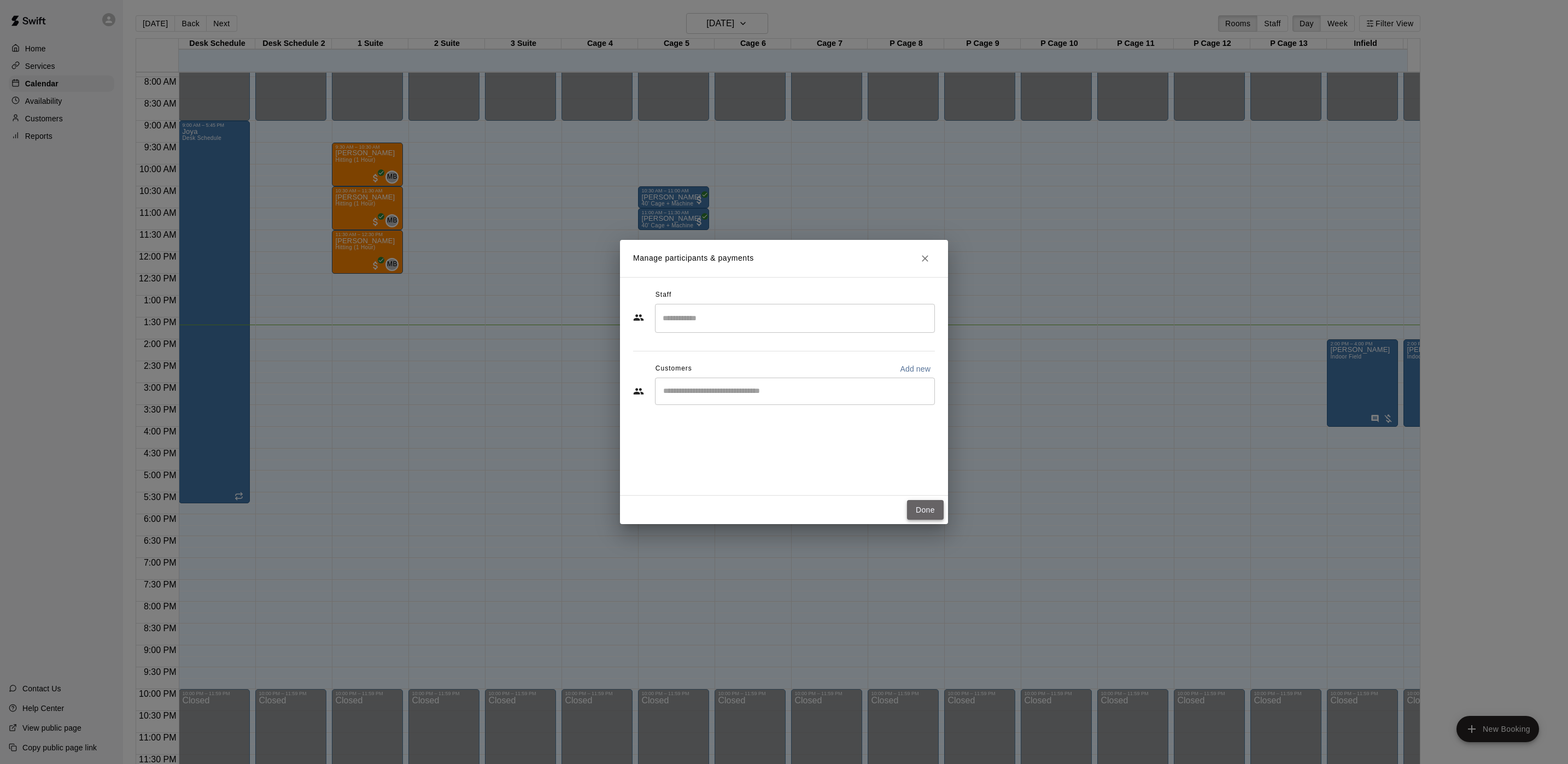
click at [925, 510] on button "Done" at bounding box center [925, 510] width 37 height 20
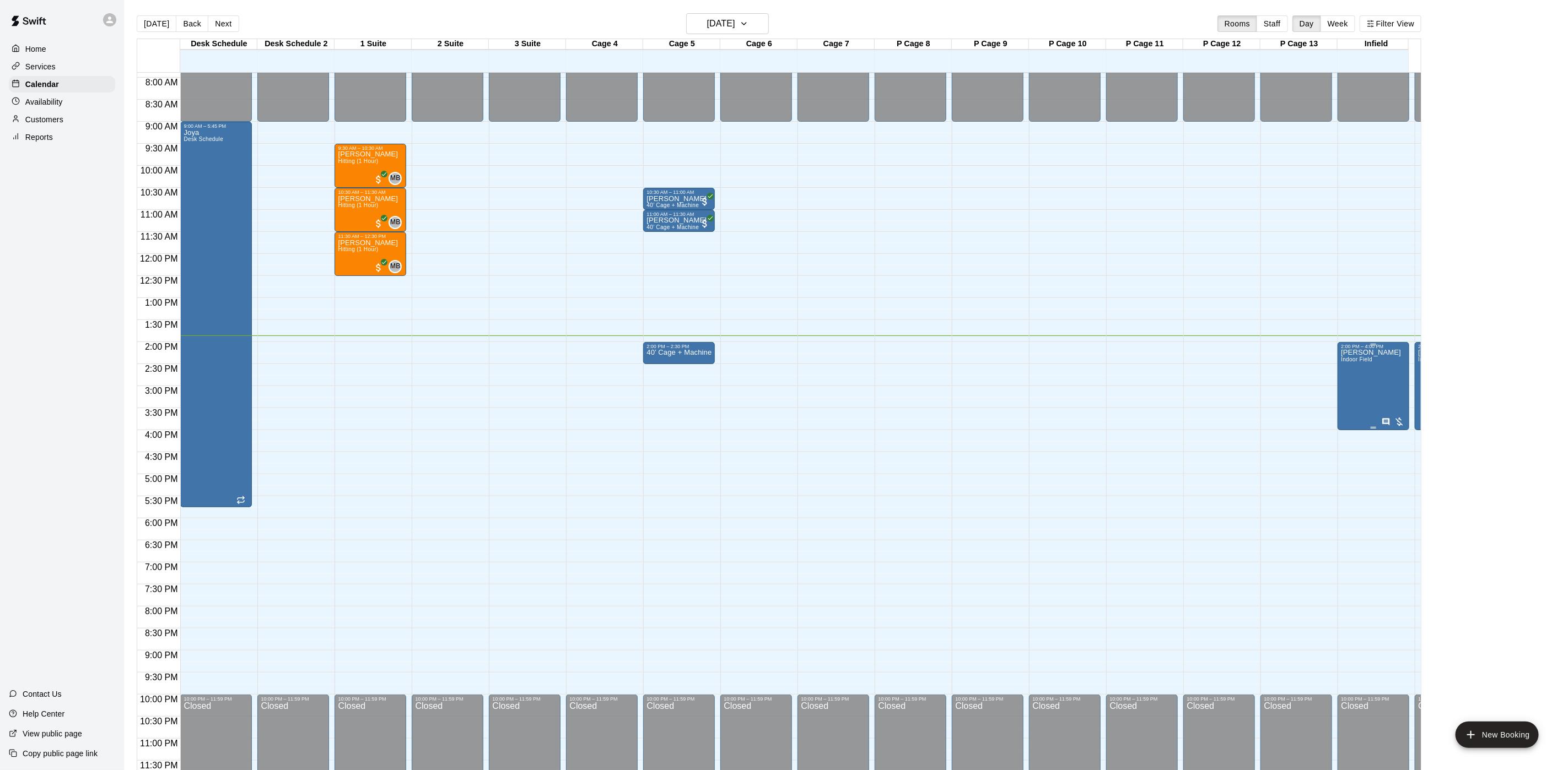
click at [1394, 398] on div "[PERSON_NAME][GEOGRAPHIC_DATA]" at bounding box center [1373, 734] width 65 height 770
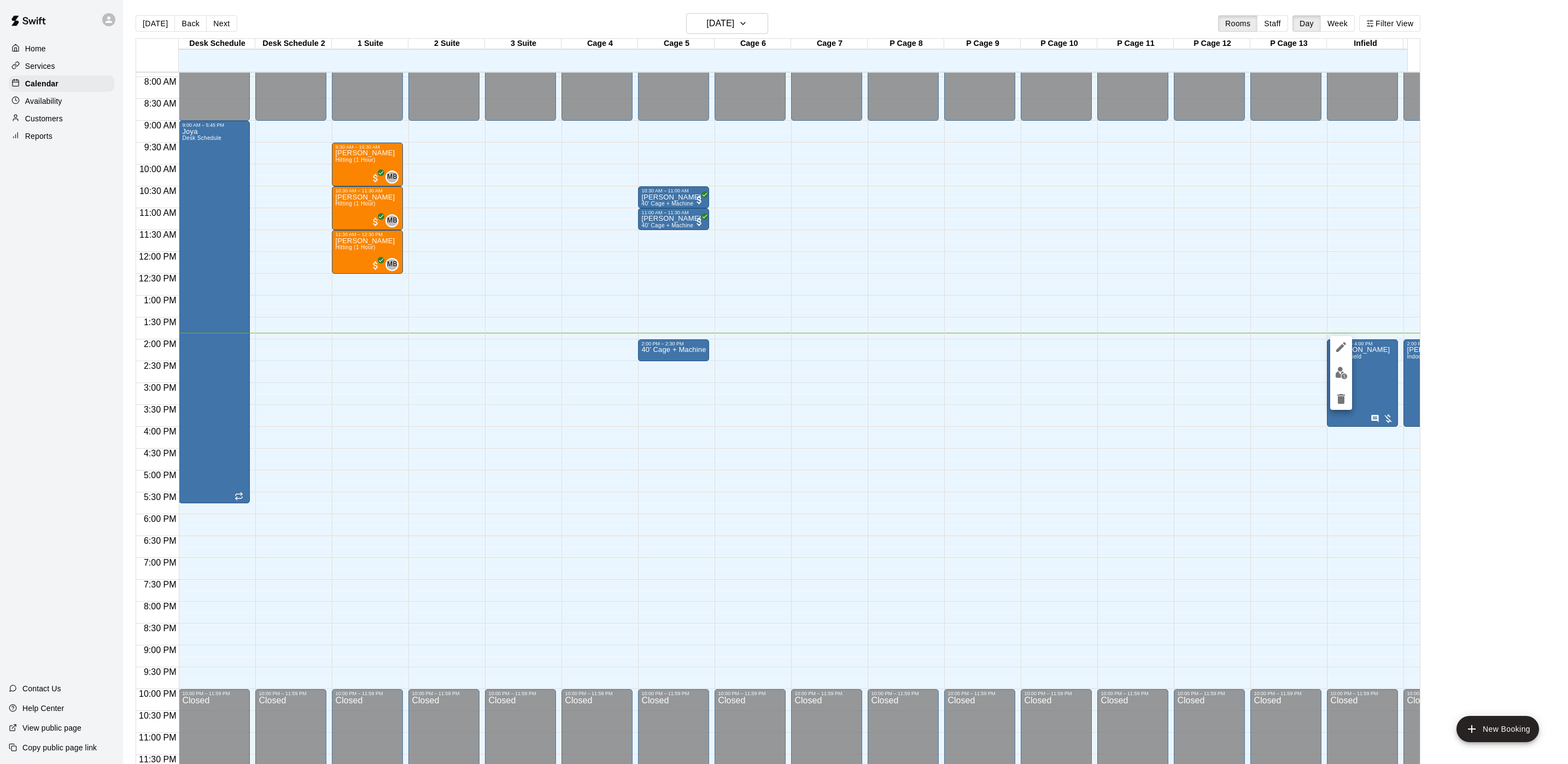
click at [1347, 347] on icon "edit" at bounding box center [1341, 347] width 13 height 13
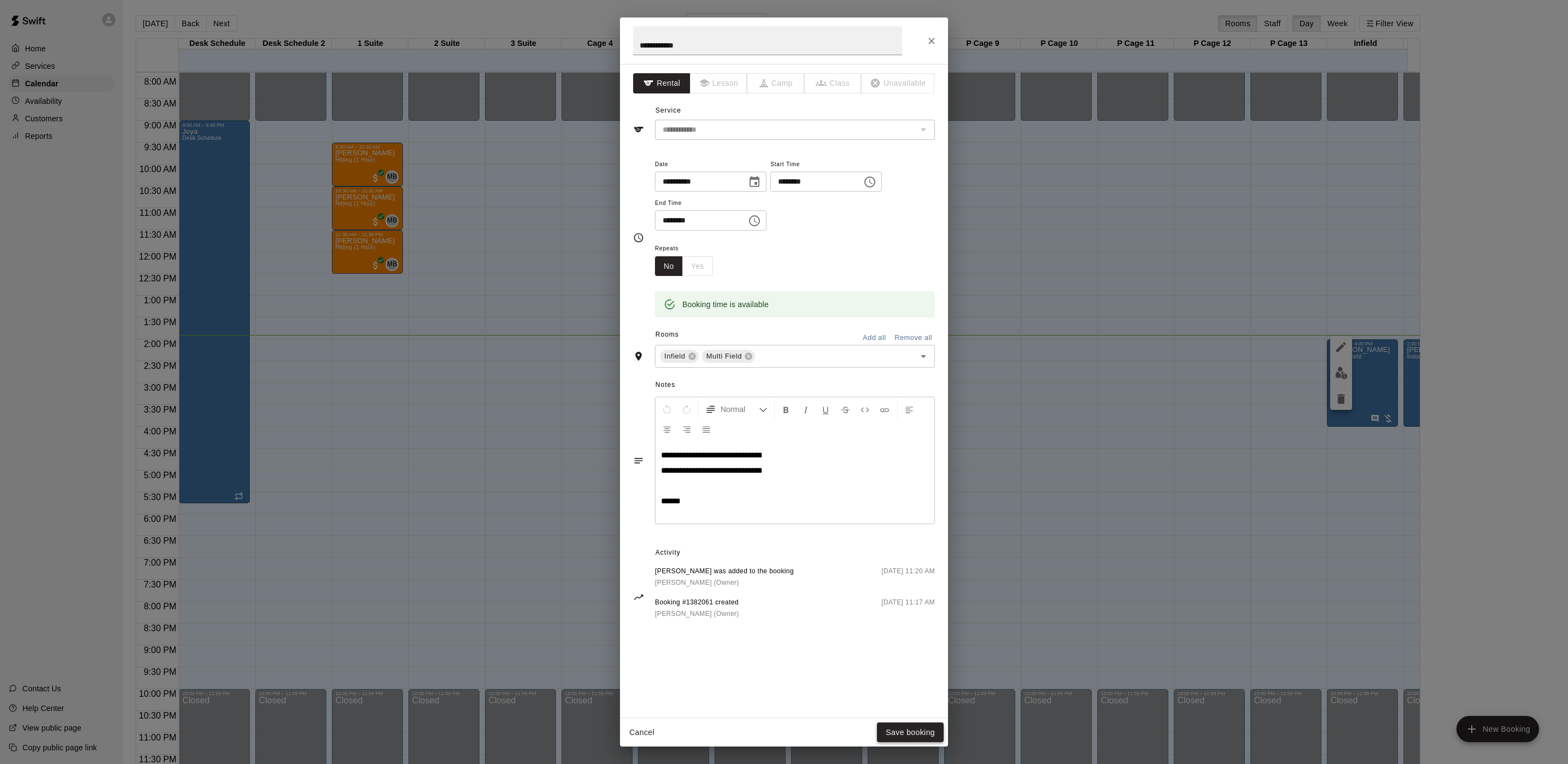
click at [920, 727] on button "Save booking" at bounding box center [910, 733] width 67 height 20
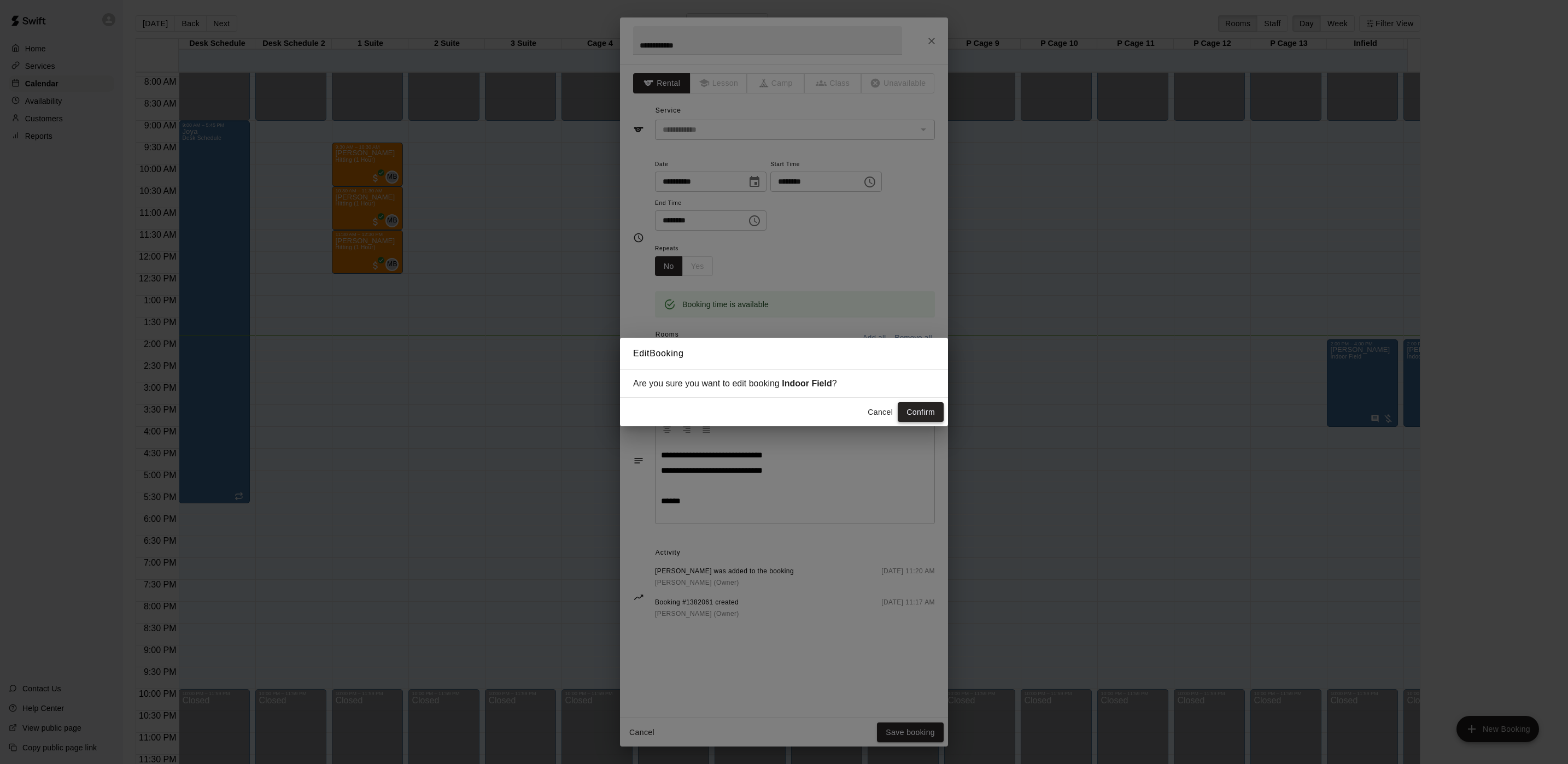
click at [935, 405] on button "Confirm" at bounding box center [921, 413] width 46 height 20
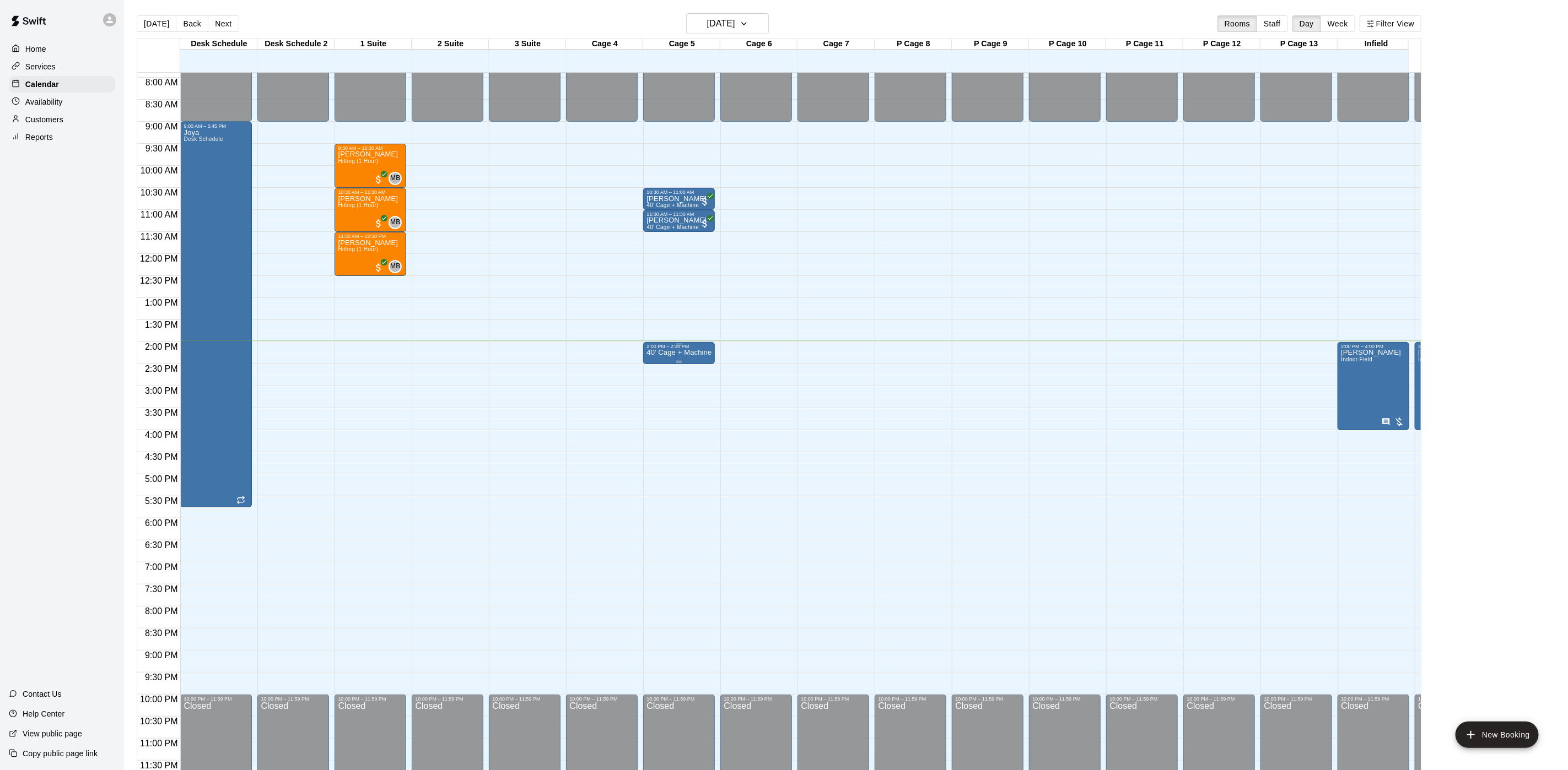
click at [682, 342] on div "2:00 PM – 2:30 PM 40’ Cage + Machine" at bounding box center [679, 353] width 72 height 22
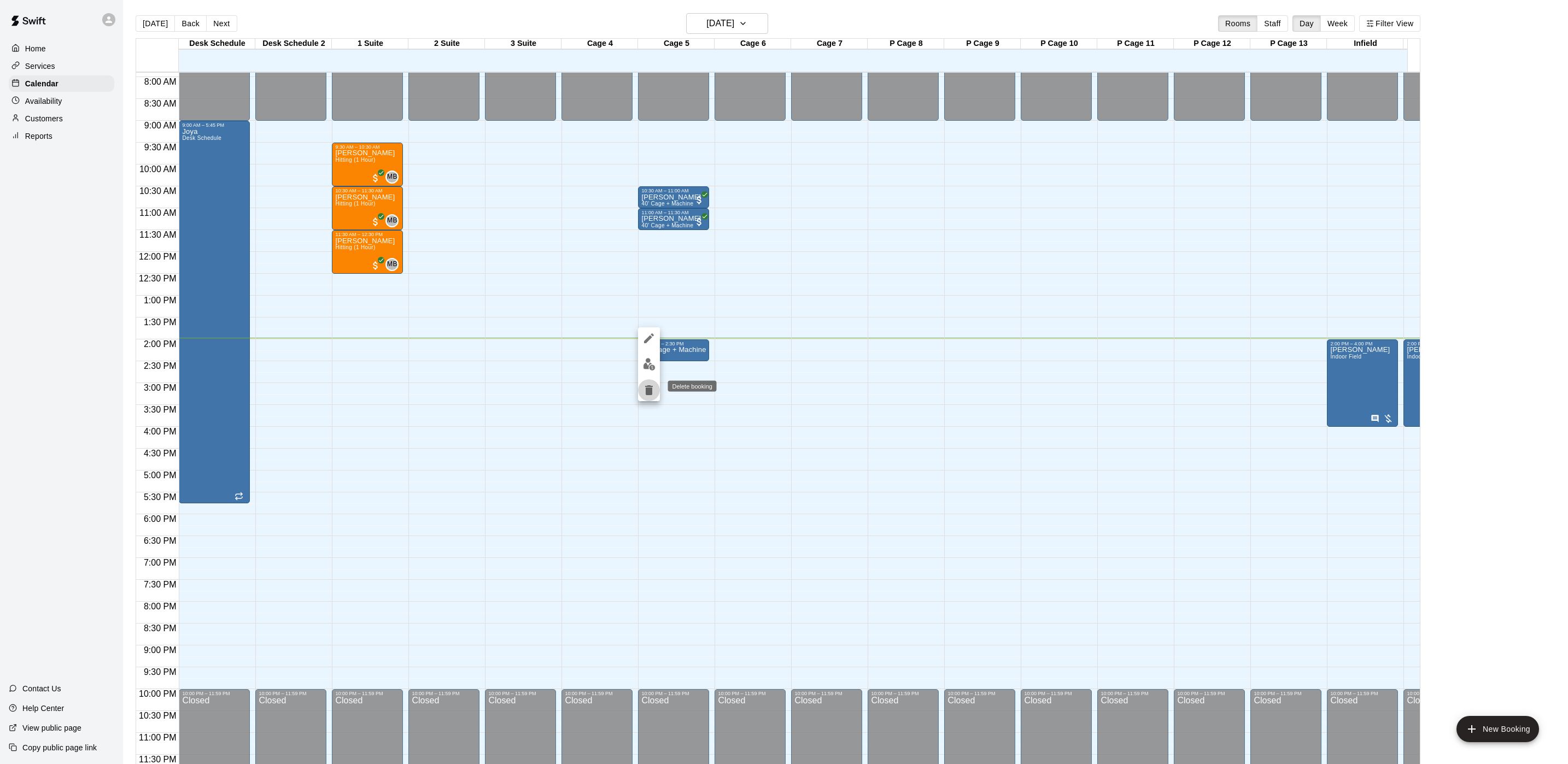
click at [648, 392] on icon "delete" at bounding box center [649, 390] width 8 height 10
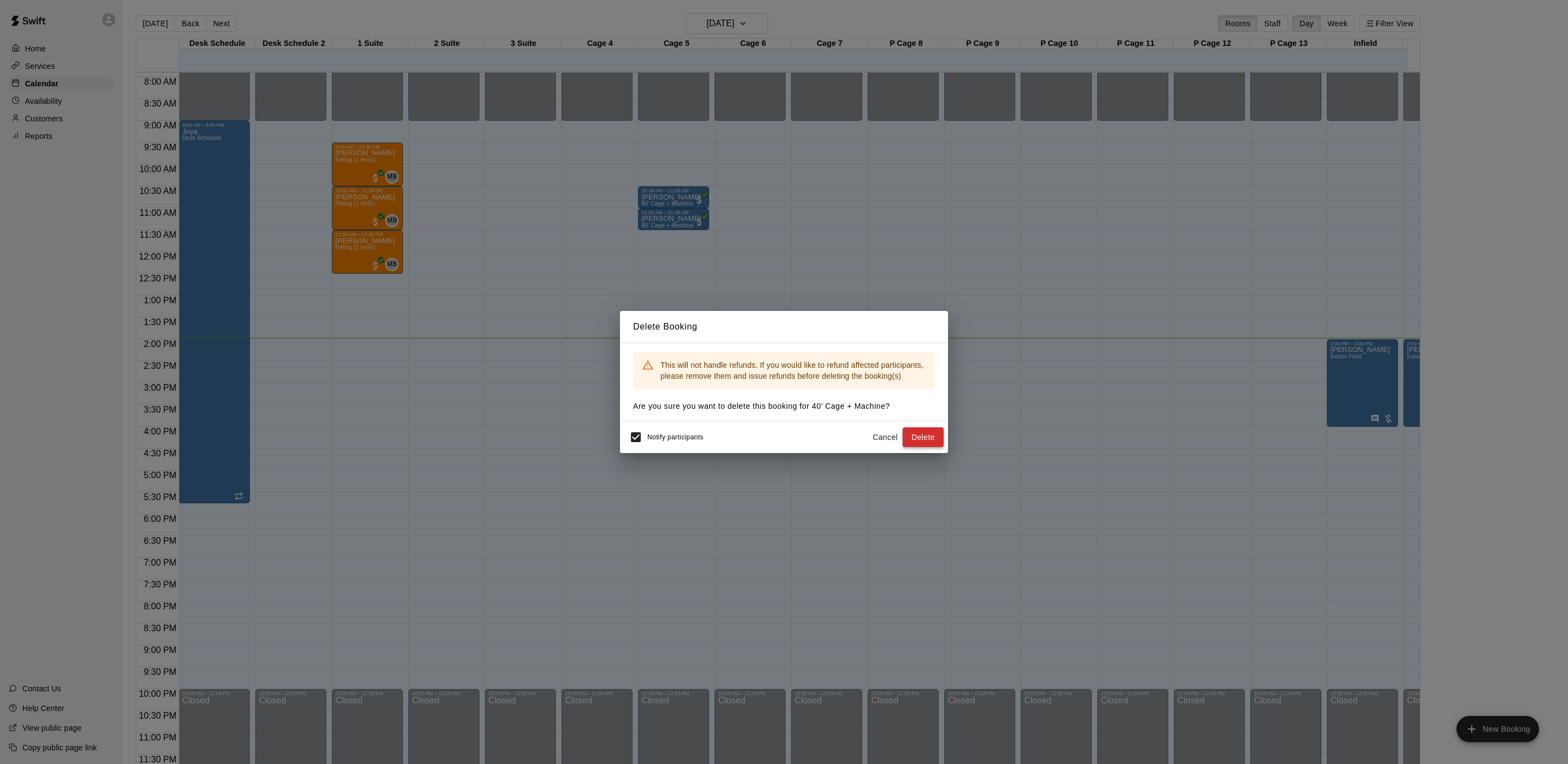
click at [933, 437] on button "Delete" at bounding box center [923, 438] width 41 height 20
